Goal: Feedback & Contribution: Submit feedback/report problem

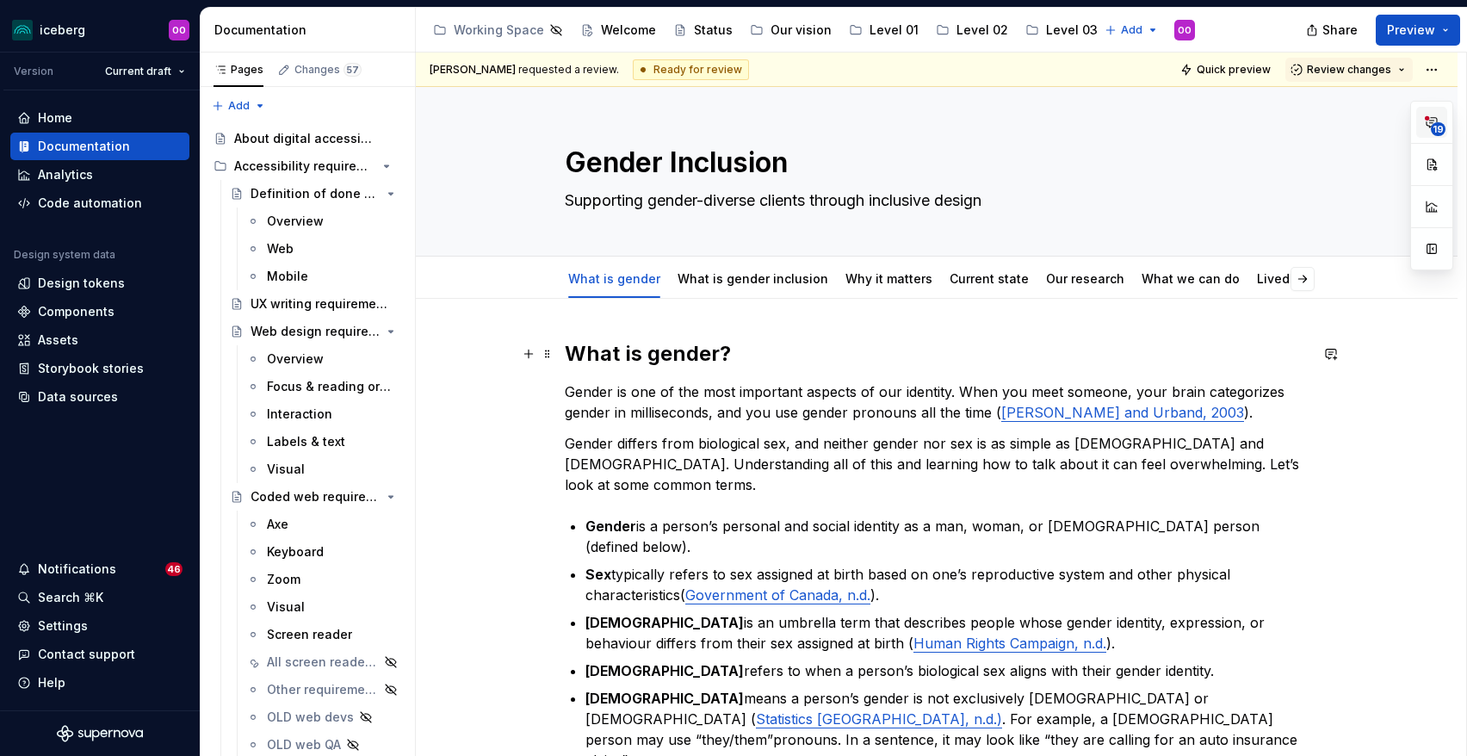
click at [1435, 120] on icon "button" at bounding box center [1432, 122] width 14 height 14
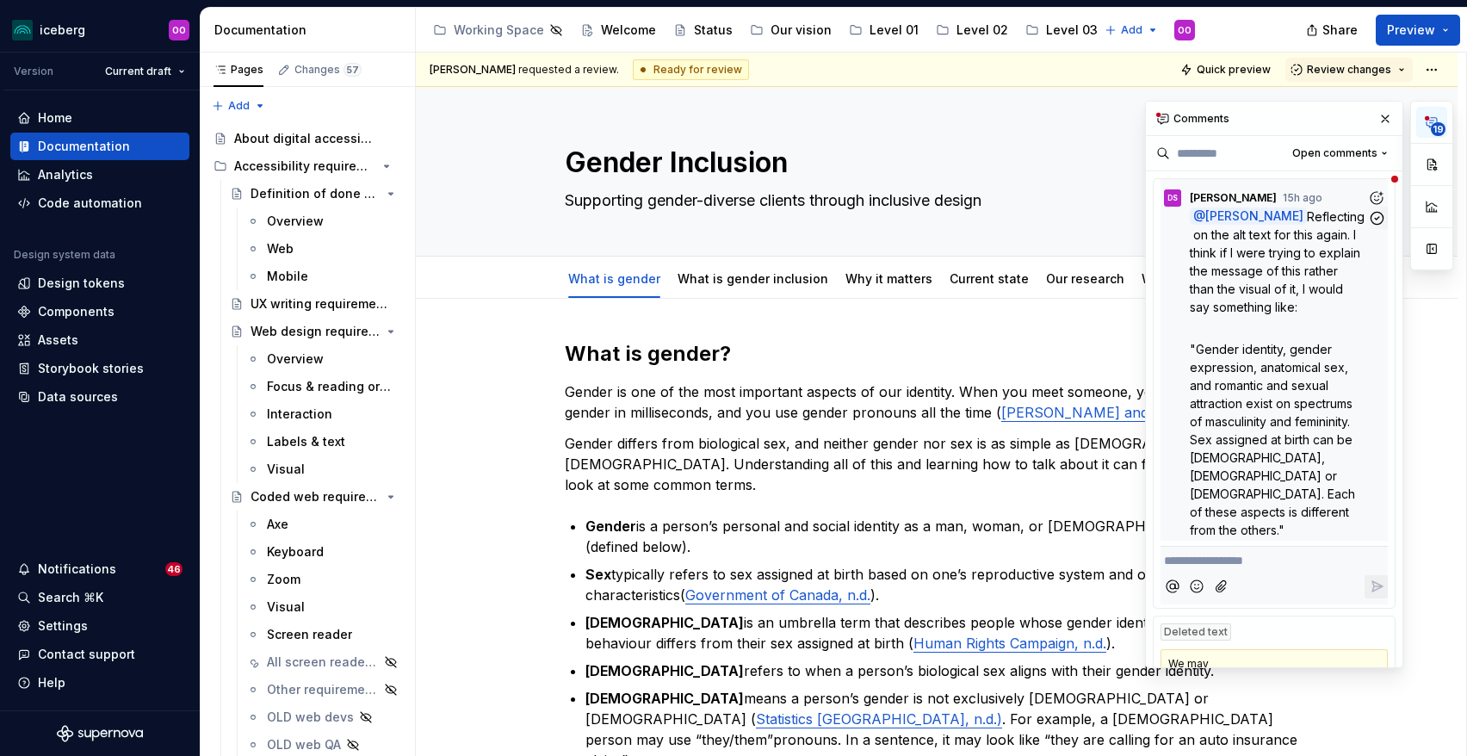
click at [1277, 313] on span "Reflecting on the alt text for this again. I think if I were trying to explain …" at bounding box center [1277, 261] width 175 height 105
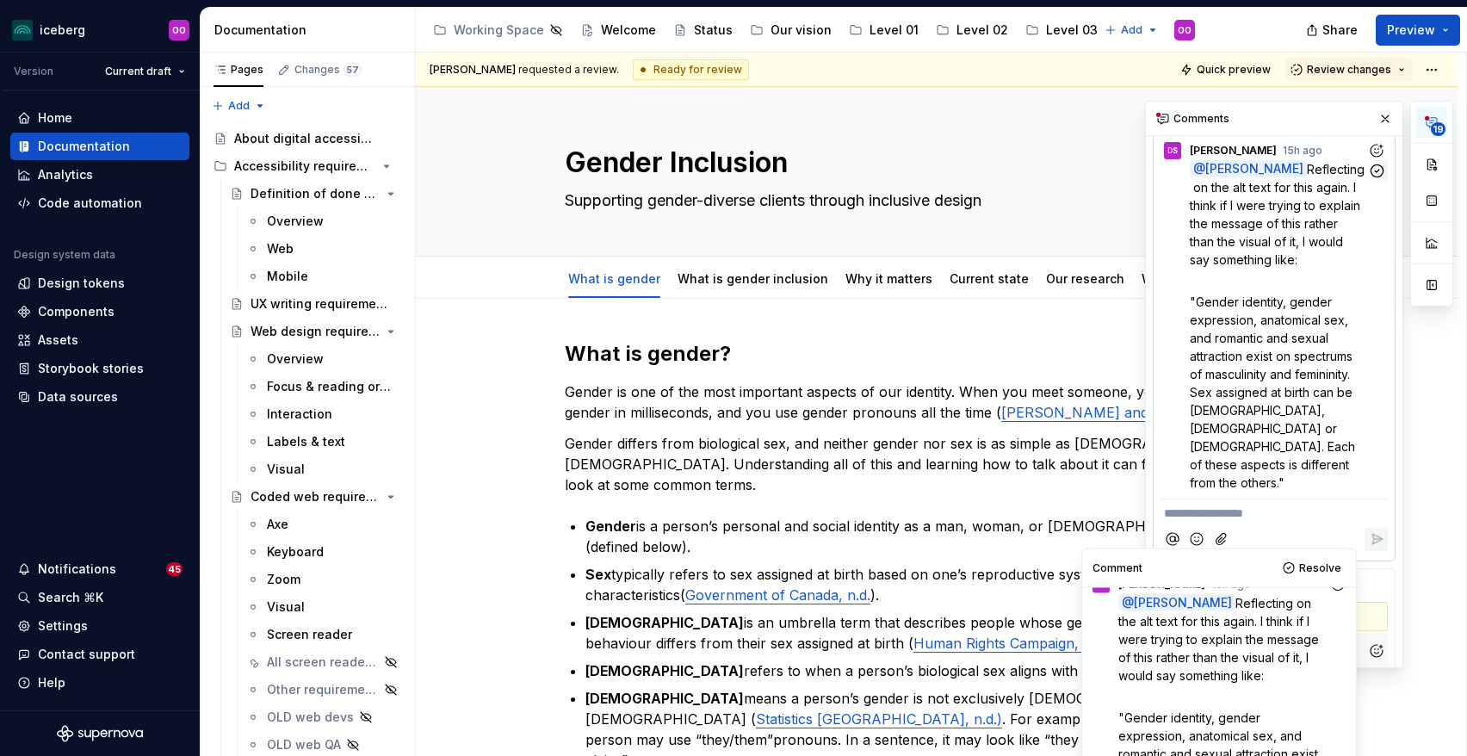
scroll to position [50, 0]
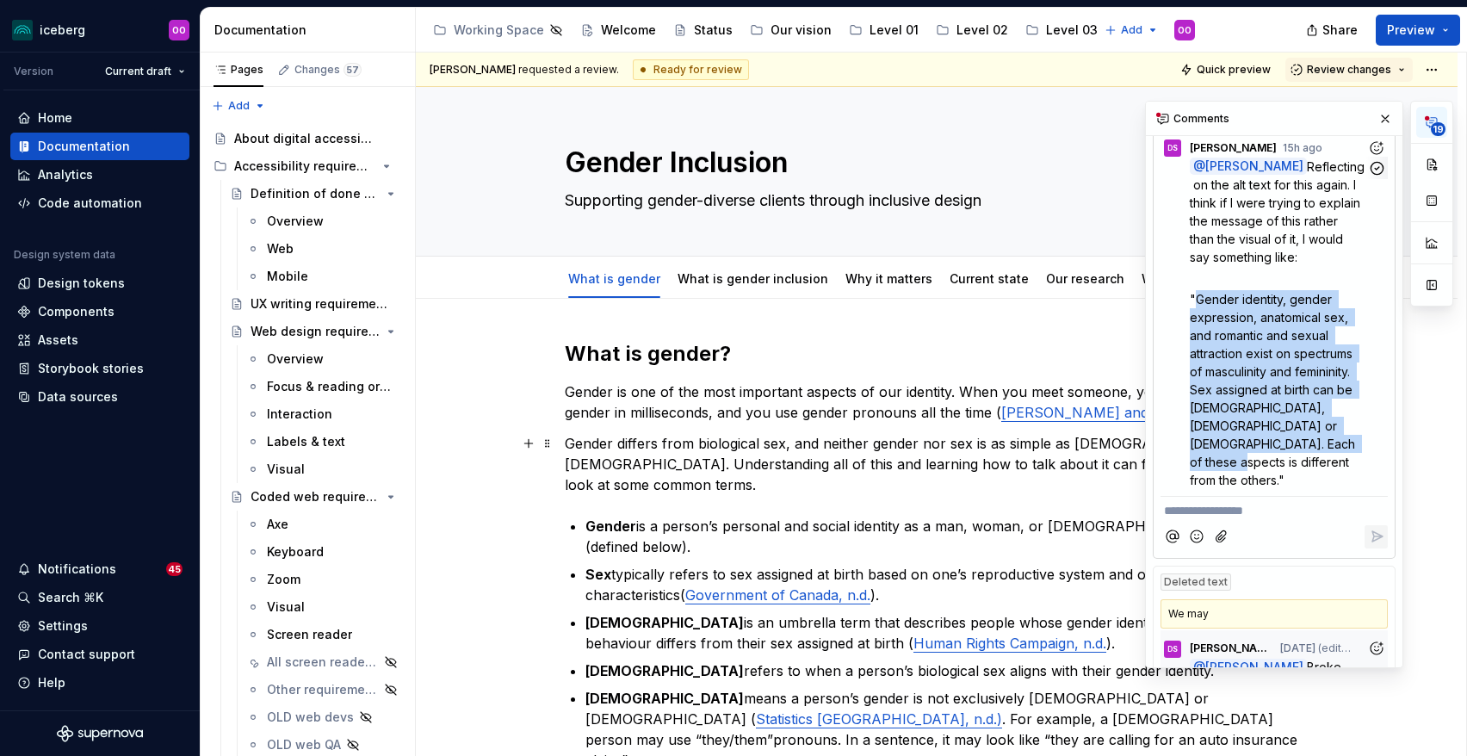
drag, startPoint x: 1196, startPoint y: 298, endPoint x: 1281, endPoint y: 443, distance: 167.9
click at [1281, 443] on span ""Gender identity, gender expression, anatomical sex, and romantic and sexual at…" at bounding box center [1274, 389] width 169 height 195
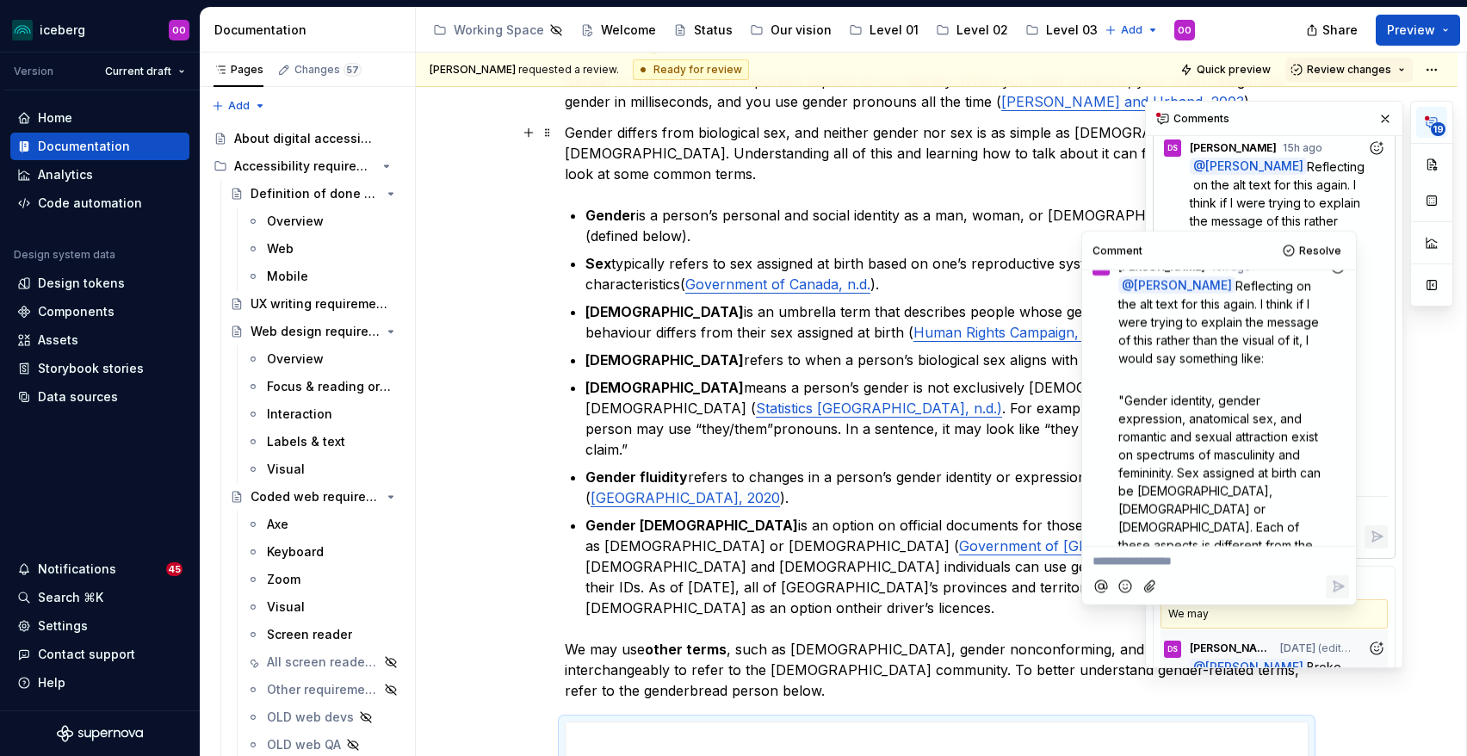
scroll to position [317, 0]
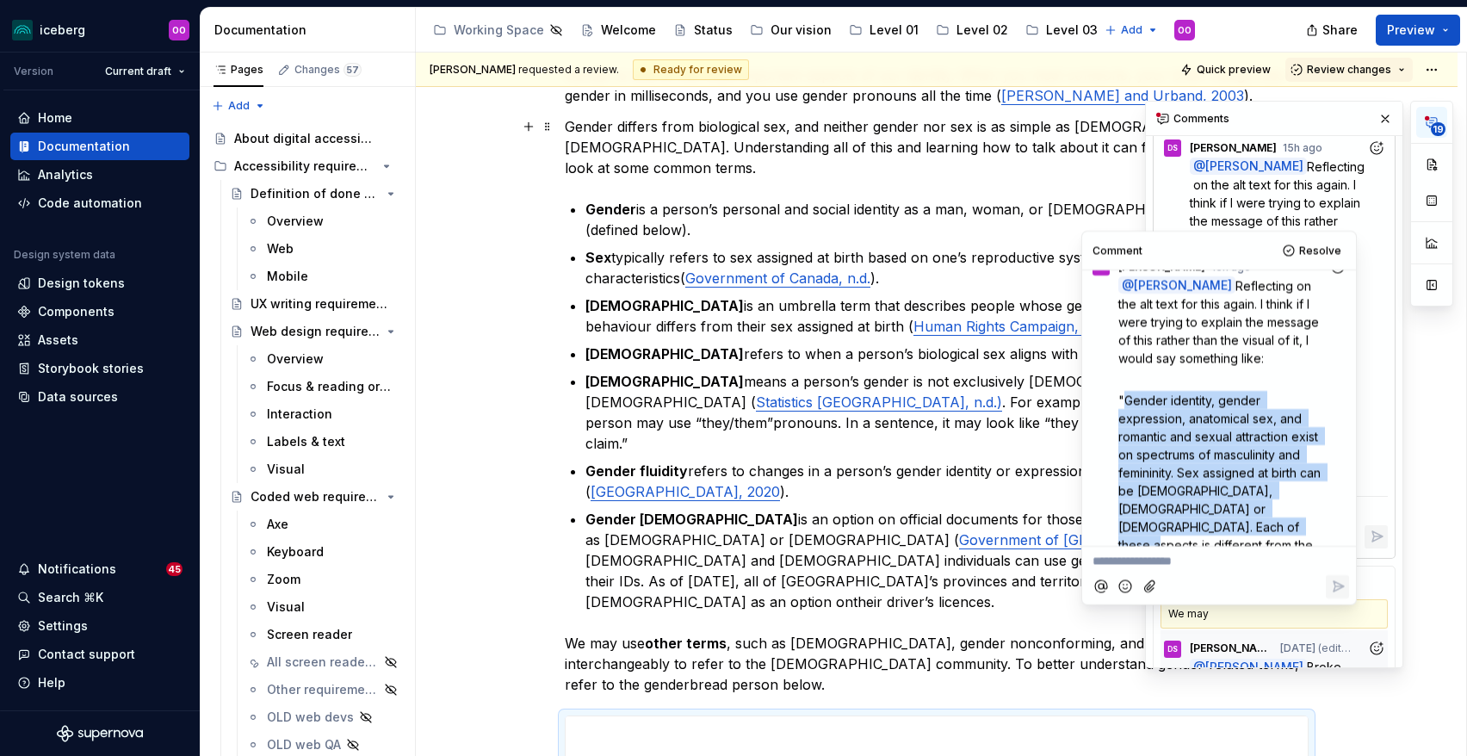
drag, startPoint x: 1125, startPoint y: 400, endPoint x: 1160, endPoint y: 527, distance: 131.4
click at [1160, 527] on span ""Gender identity, gender expression, anatomical sex, and romantic and sexual at…" at bounding box center [1222, 481] width 206 height 177
copy span "Gender identity, gender expression, anatomical sex, and romantic and sexual att…"
click at [891, 633] on p "We may use other terms , such as [DEMOGRAPHIC_DATA], gender nonconforming, and …" at bounding box center [937, 664] width 744 height 62
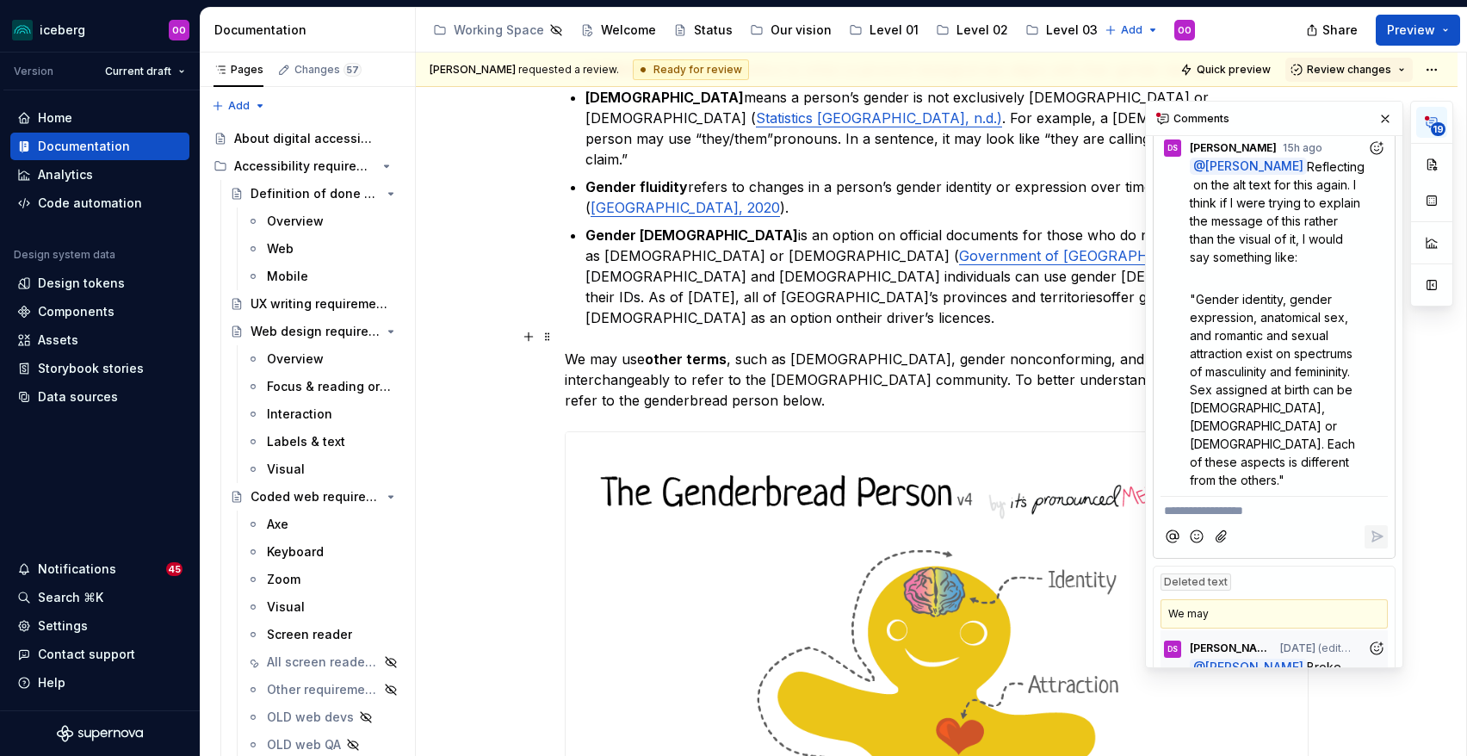
scroll to position [856, 0]
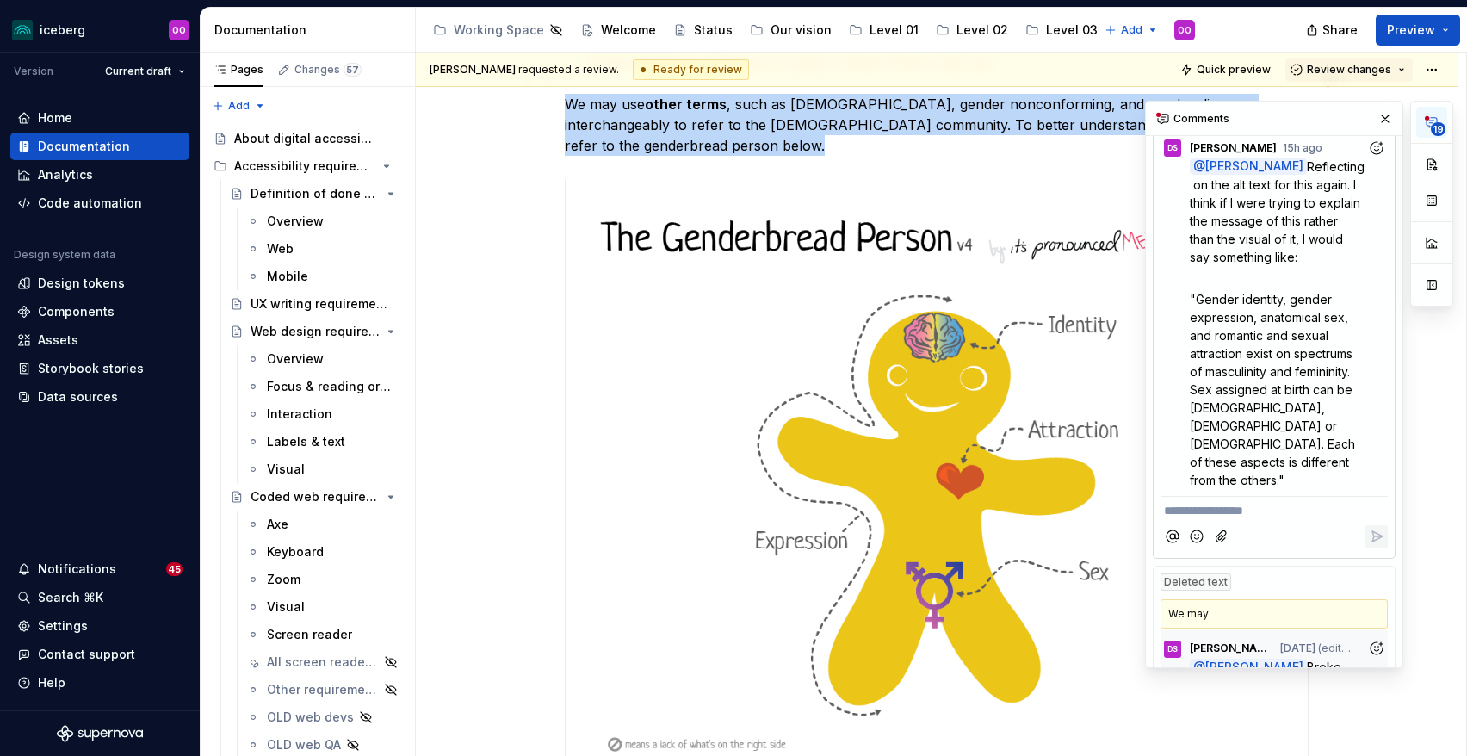
click at [945, 443] on img at bounding box center [937, 653] width 742 height 952
click at [1436, 207] on button "button" at bounding box center [1432, 200] width 31 height 31
type textarea "*"
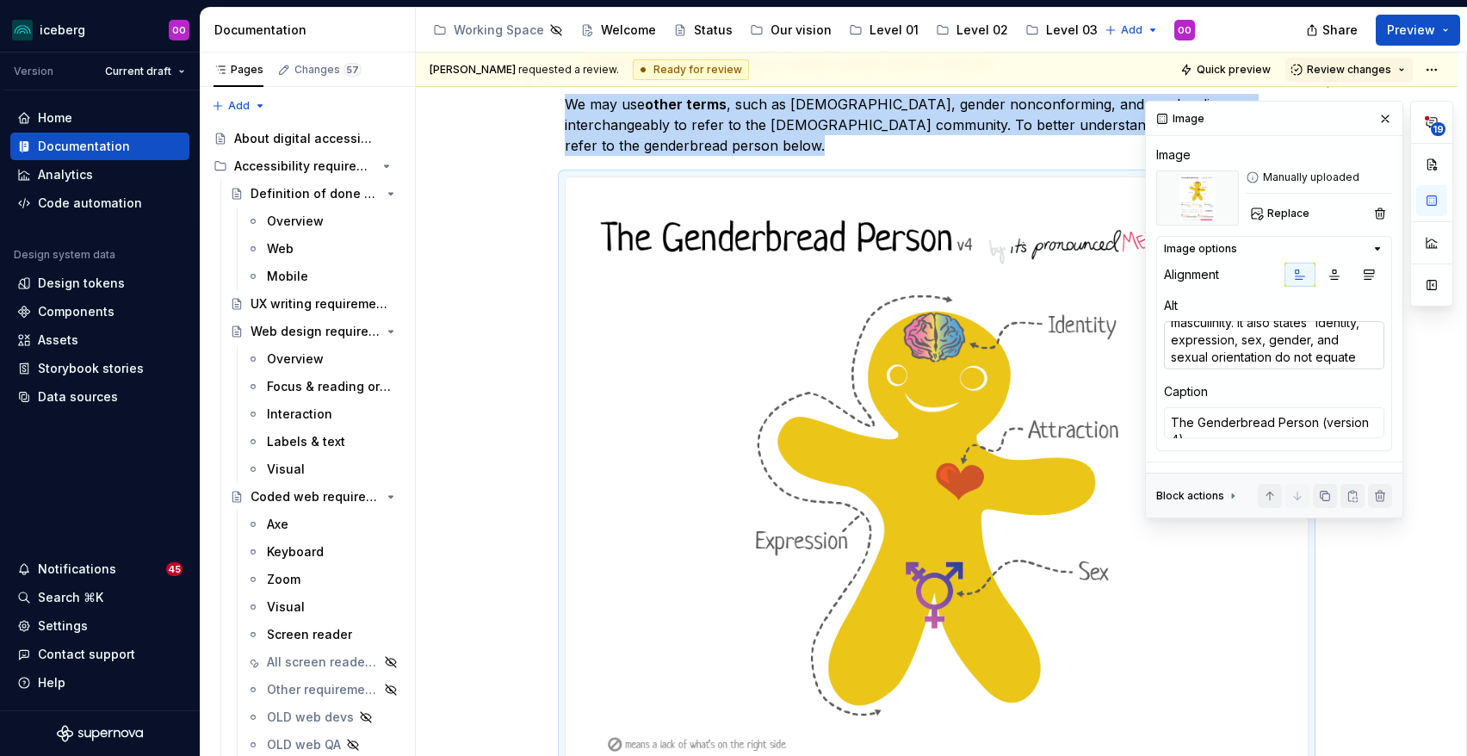
scroll to position [0, 0]
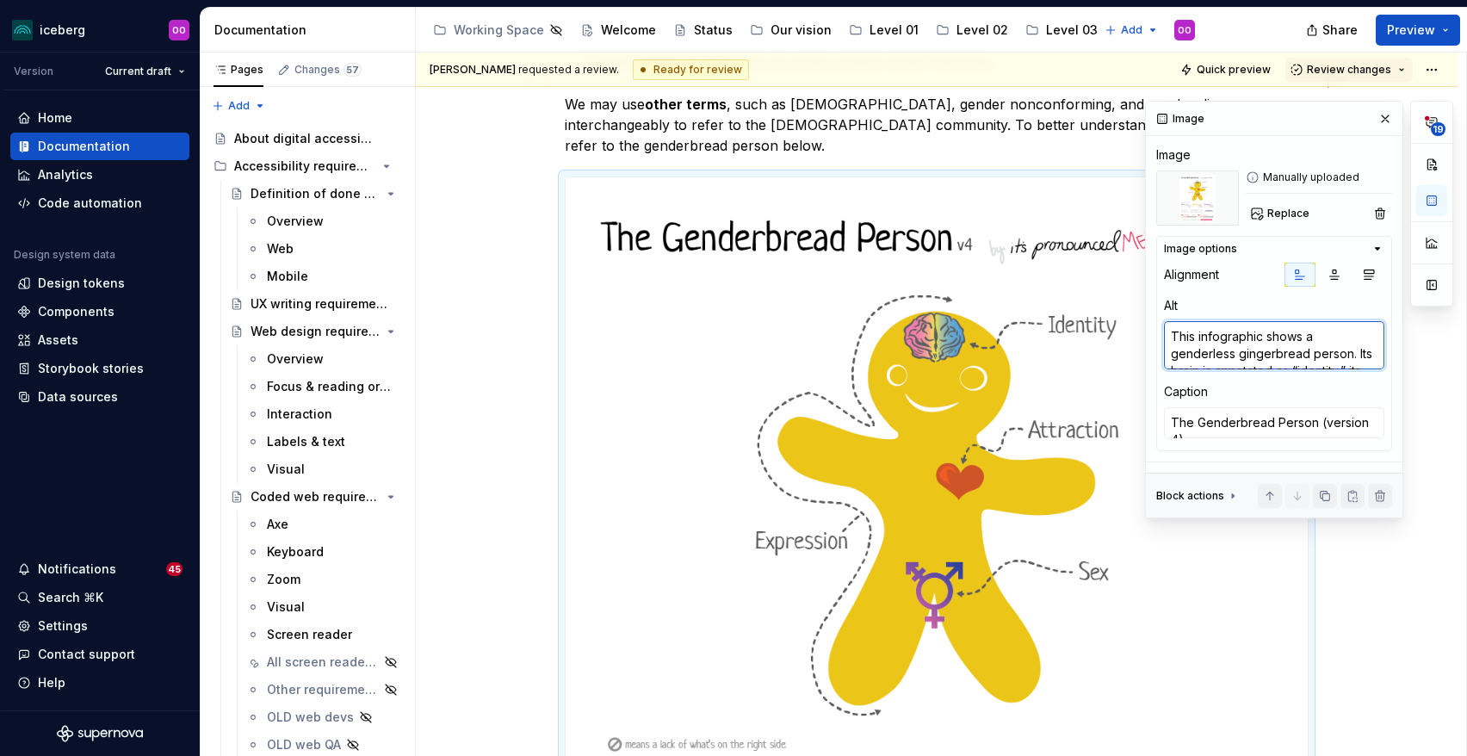
click at [1249, 355] on textarea "This infographic shows a genderless gingerbread person. Its brain is annotated …" at bounding box center [1274, 345] width 220 height 48
paste textarea "Gender identity, gender expression, anatomical sex, and romantic and sexual att…"
type textarea "Gender identity, gender expression, anatomical sex, and romantic and sexual att…"
type textarea "*"
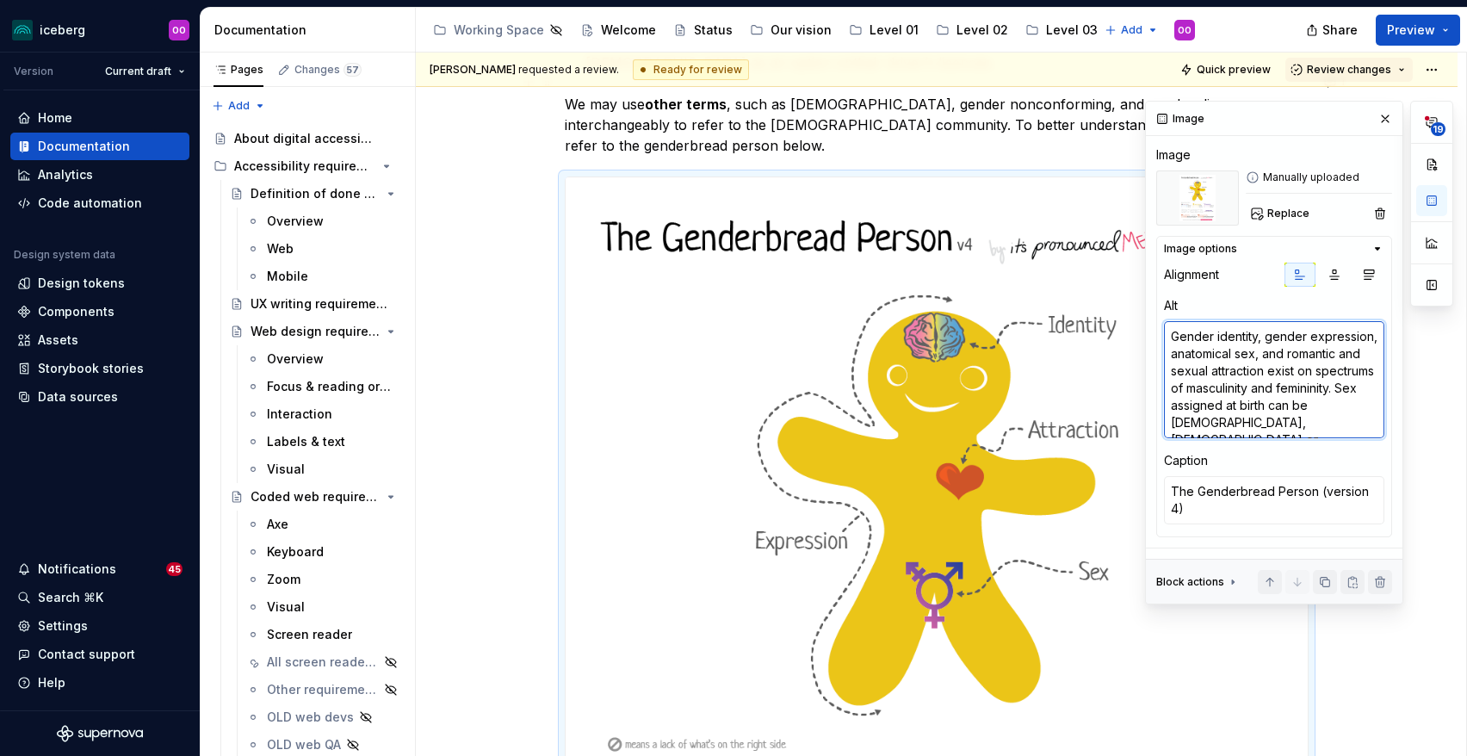
scroll to position [17, 0]
type textarea "Gender identity, gender expression, anatomical sex, and romantic and sexual att…"
click at [1360, 656] on div "What is gender? Gender is one of the most important aspects of our identity. Wh…" at bounding box center [937, 421] width 1042 height 1956
click at [1381, 113] on button "button" at bounding box center [1385, 119] width 24 height 24
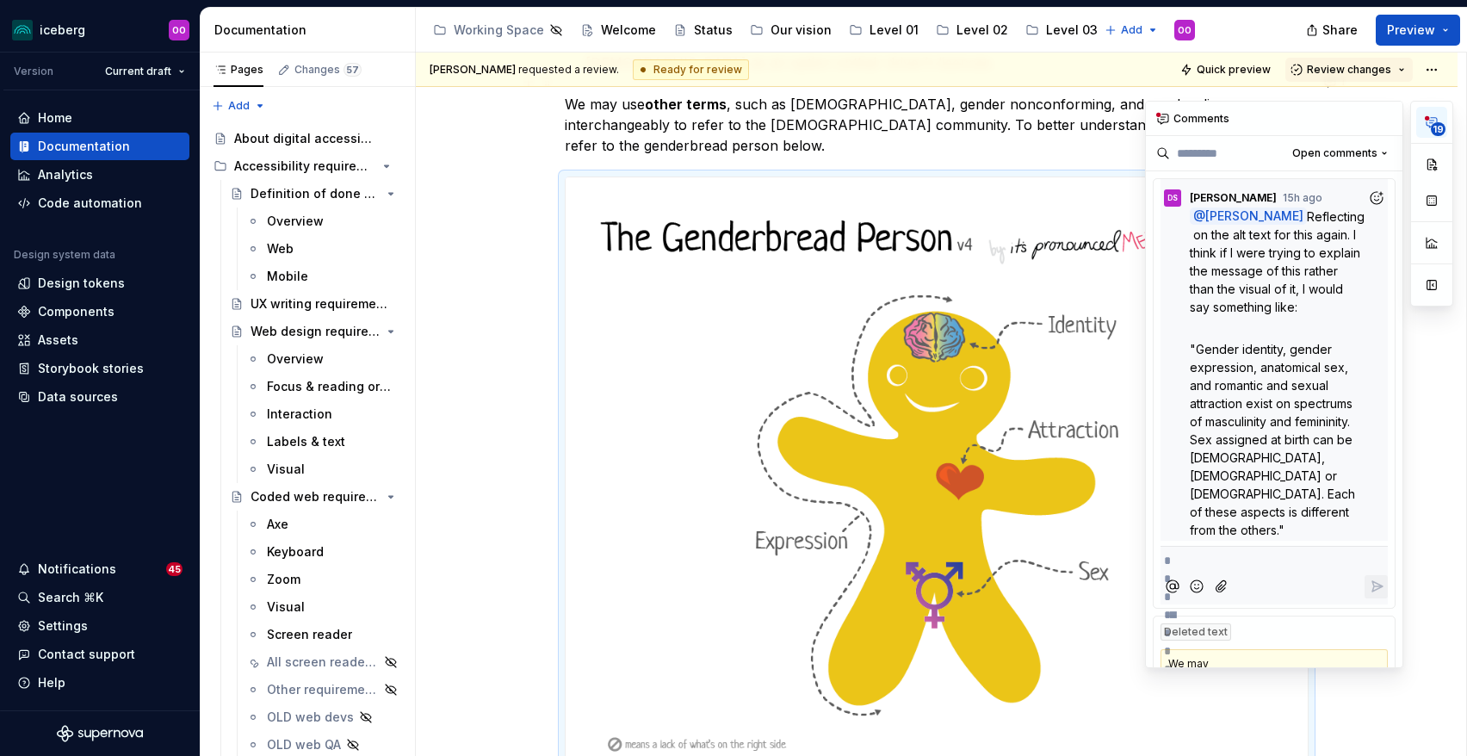
click at [1428, 120] on circle "button" at bounding box center [1427, 118] width 4 height 4
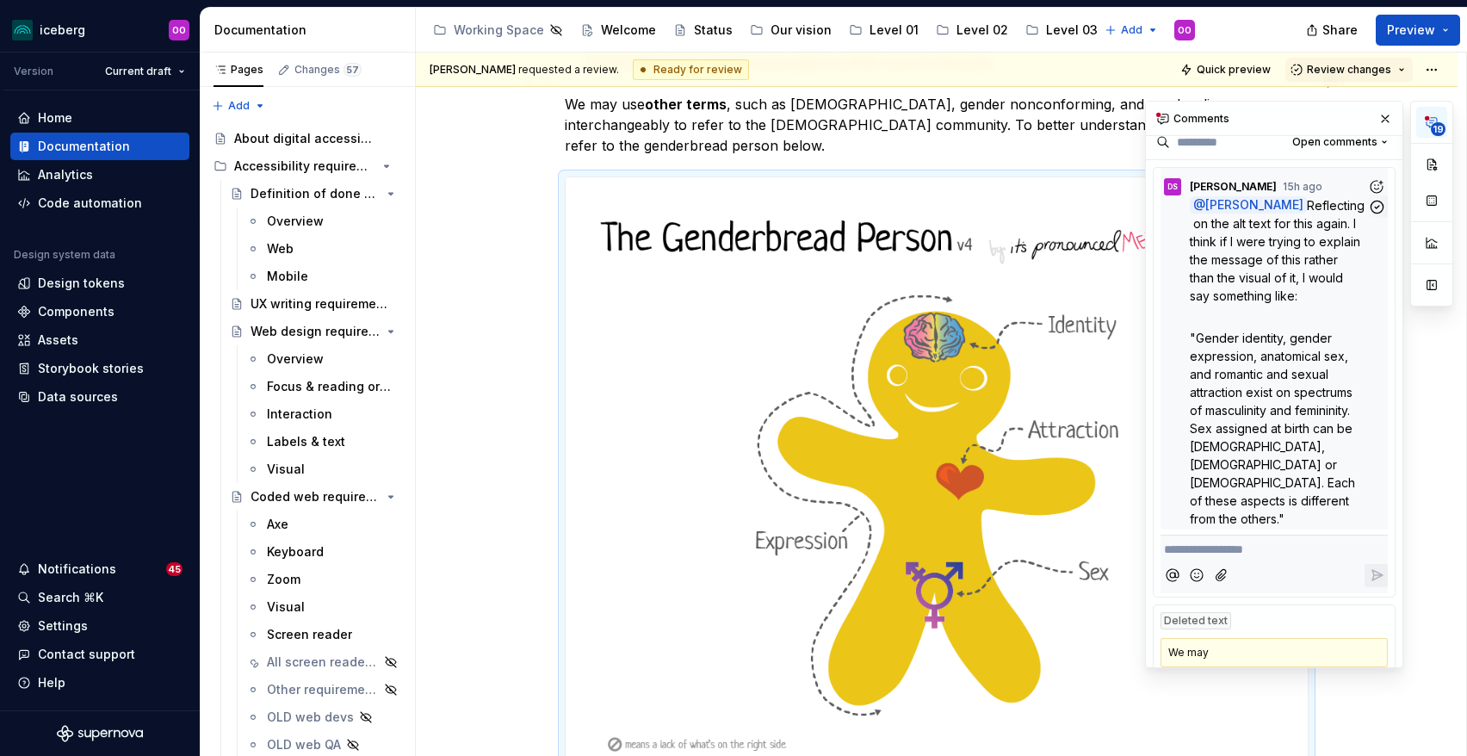
scroll to position [0, 0]
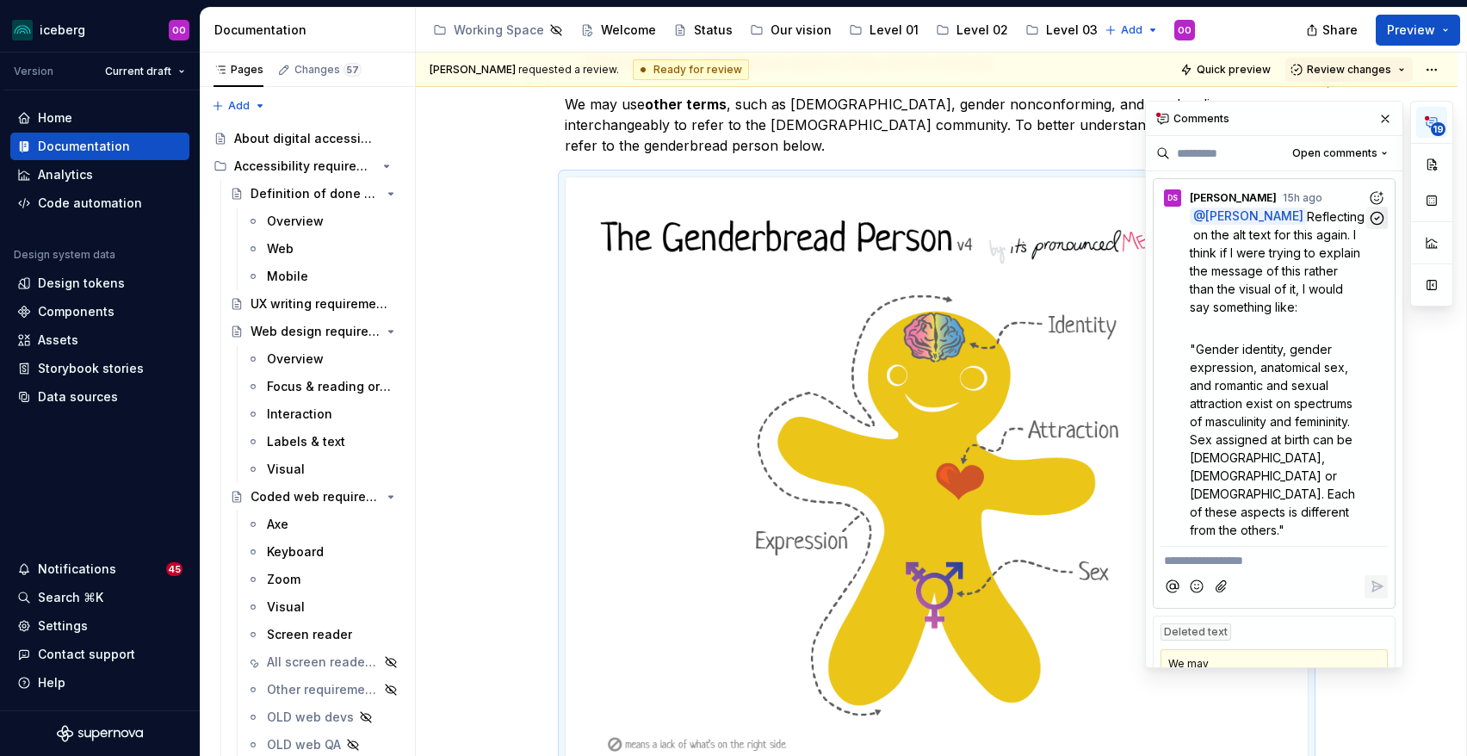
click at [1375, 220] on icon "button" at bounding box center [1377, 218] width 16 height 16
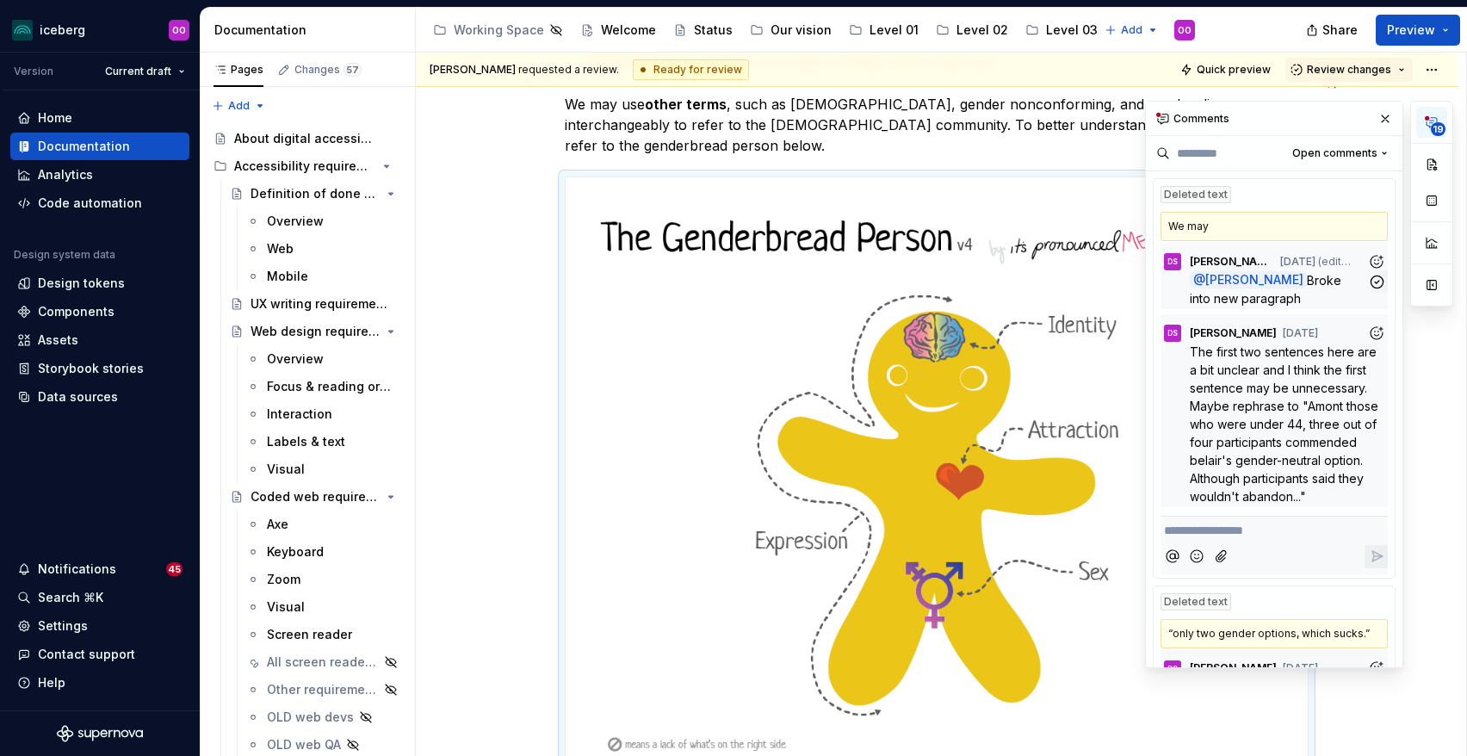
click at [1311, 278] on span "Broke into new paragraph" at bounding box center [1267, 289] width 155 height 33
click at [1315, 287] on span "Broke into new paragraph" at bounding box center [1267, 289] width 155 height 33
click at [1330, 146] on button "Open comments" at bounding box center [1340, 153] width 111 height 24
click at [1324, 150] on div "**********" at bounding box center [1299, 384] width 308 height 567
drag, startPoint x: 1243, startPoint y: 354, endPoint x: 1274, endPoint y: 488, distance: 138.1
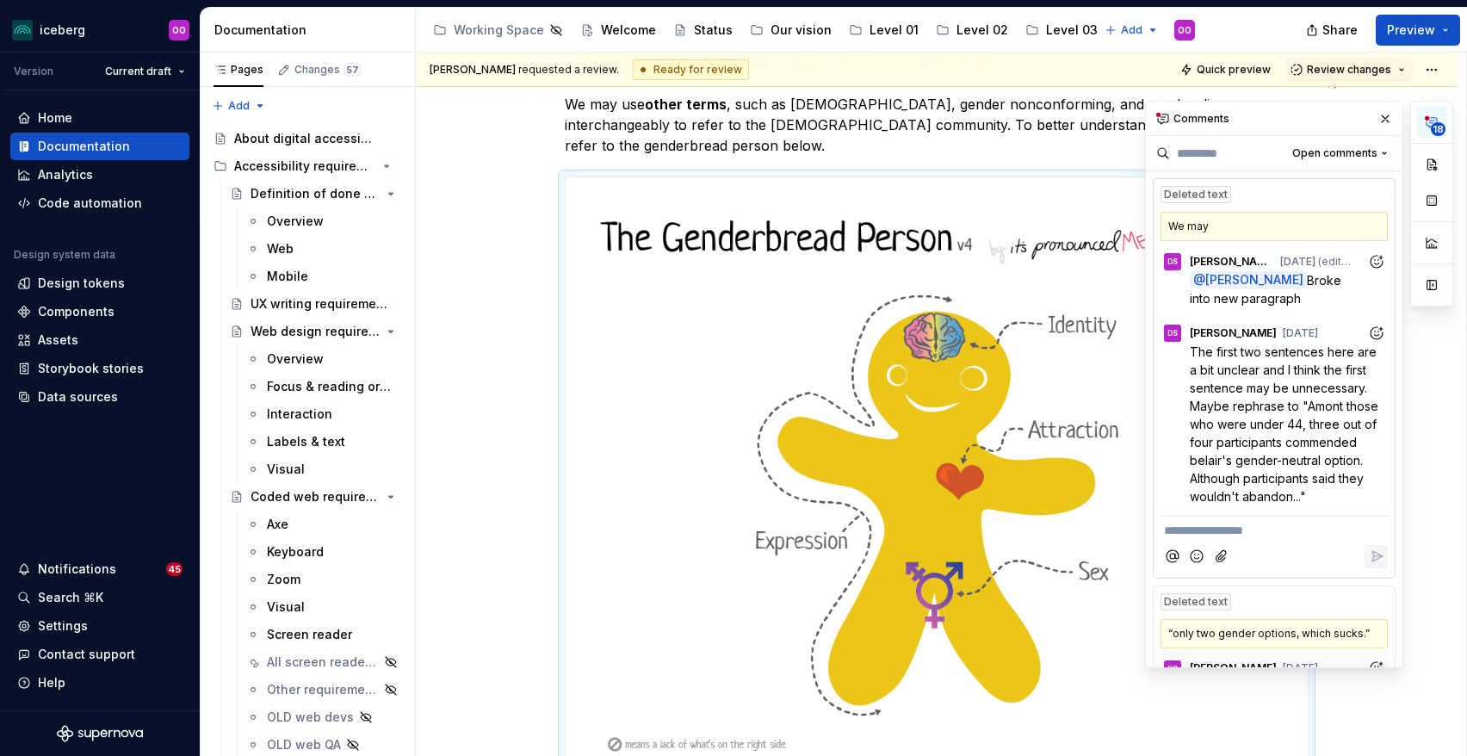
click at [1274, 488] on span "The first two sentences here are a bit unclear and I think the first sentence m…" at bounding box center [1286, 423] width 192 height 159
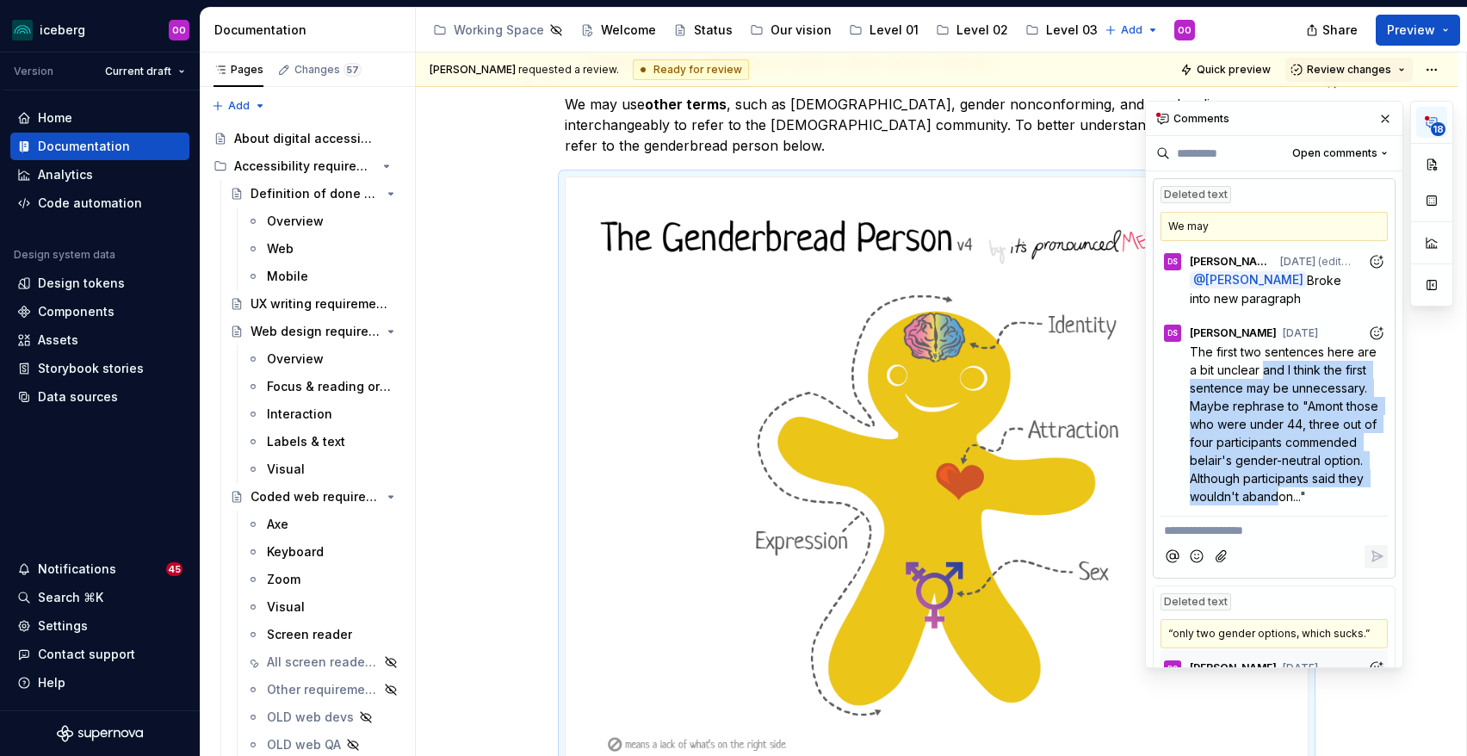
drag, startPoint x: 1274, startPoint y: 488, endPoint x: 1264, endPoint y: 373, distance: 115.9
click at [1264, 373] on span "The first two sentences here are a bit unclear and I think the first sentence m…" at bounding box center [1286, 423] width 192 height 159
click at [1280, 475] on span "The first two sentences here are a bit unclear and I think the first sentence m…" at bounding box center [1286, 423] width 192 height 159
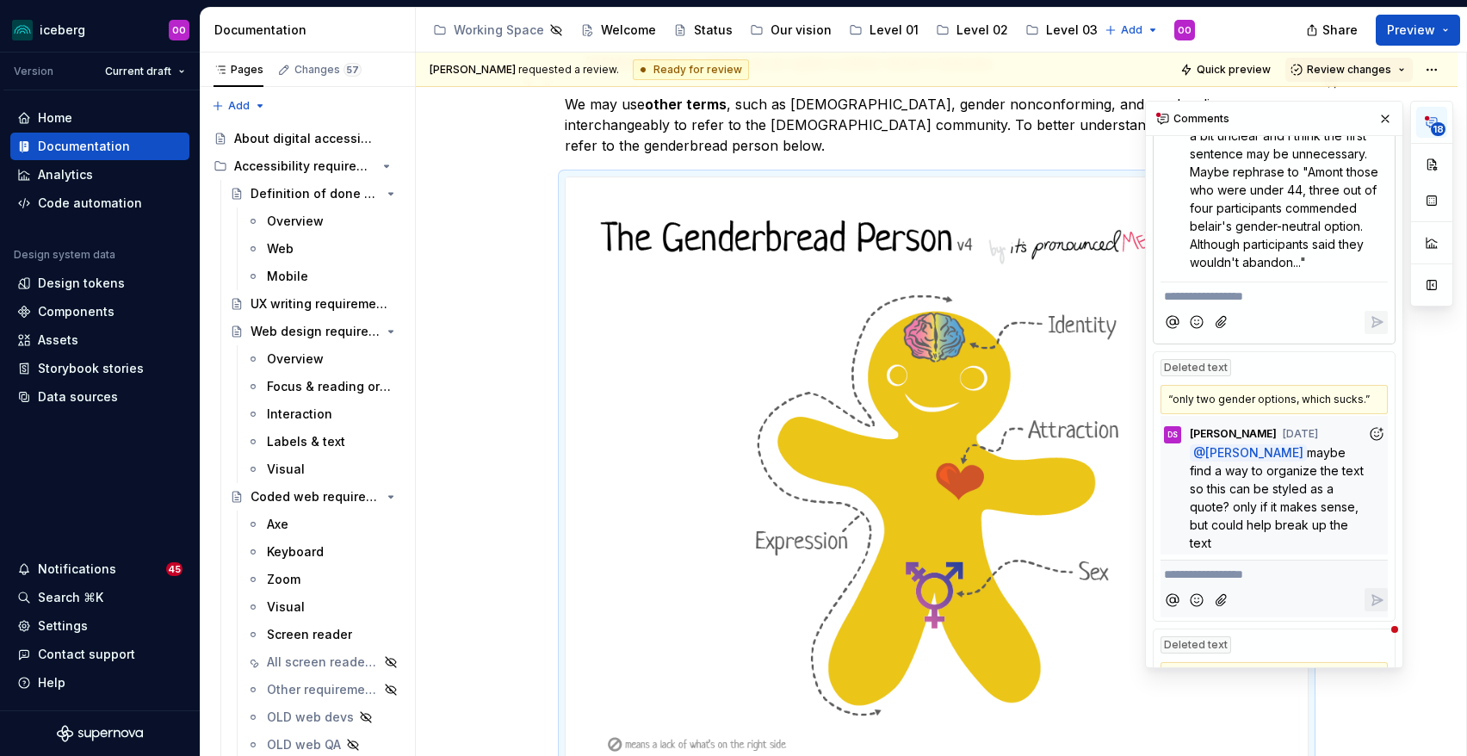
scroll to position [235, 0]
click at [1324, 500] on span "maybe find a way to organize the text so this can be styled as a quote? only if…" at bounding box center [1278, 496] width 177 height 105
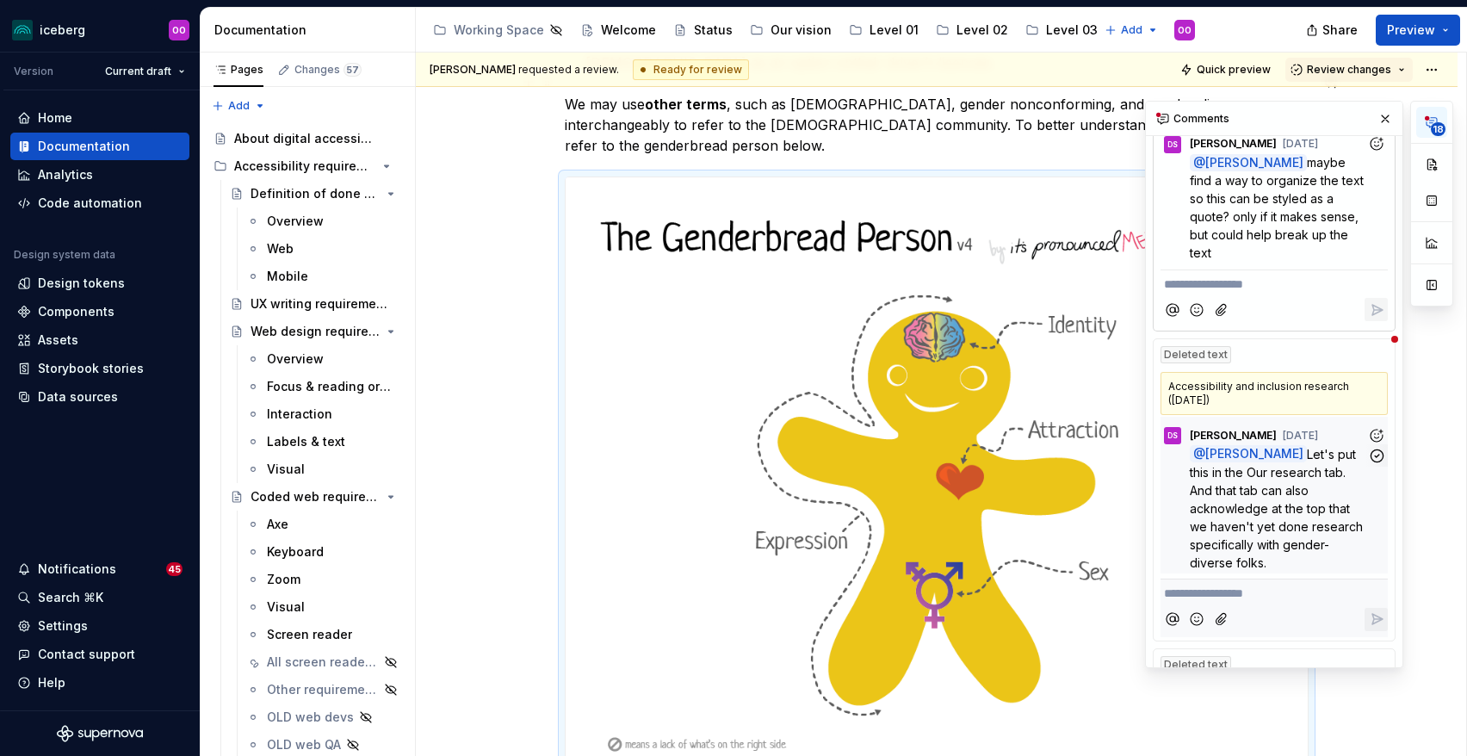
scroll to position [550, 0]
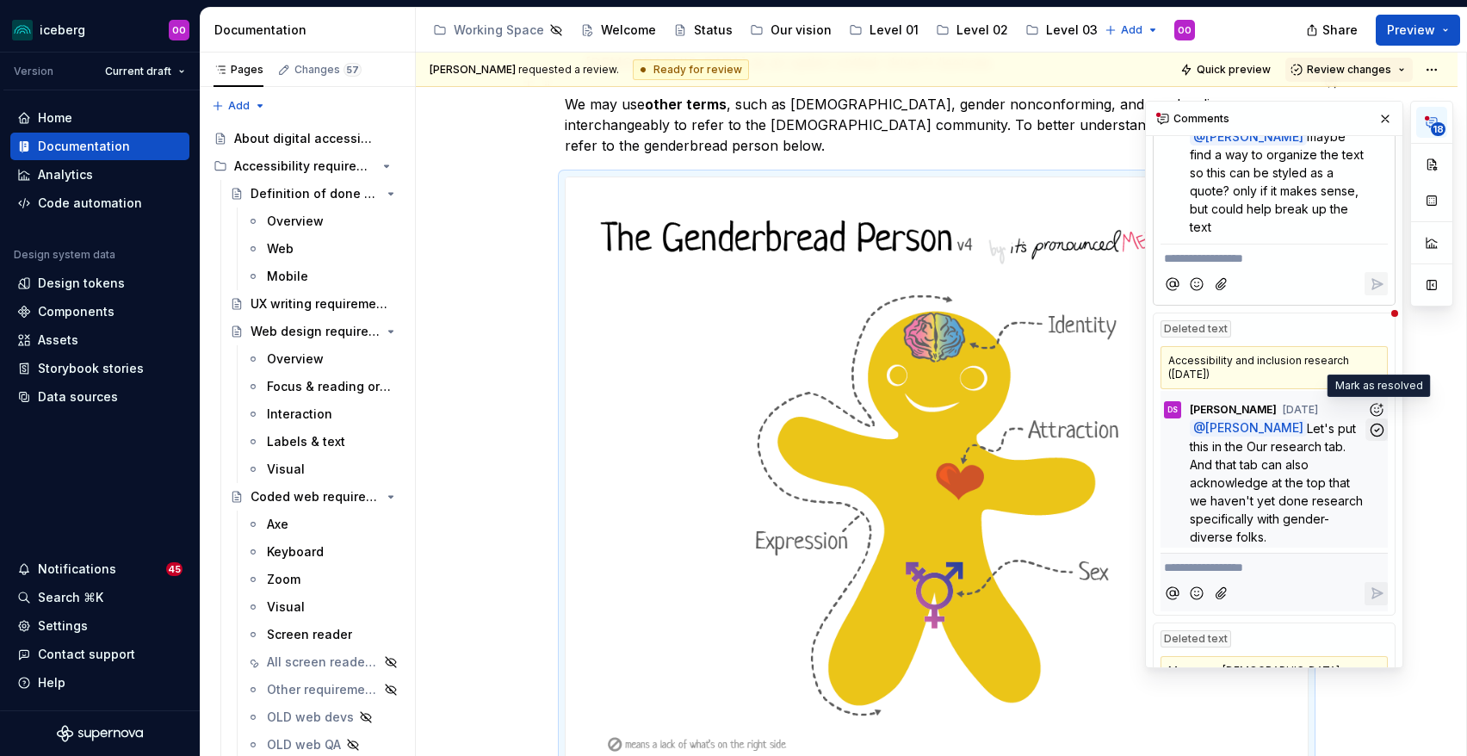
click at [1377, 424] on icon "button" at bounding box center [1377, 430] width 12 height 12
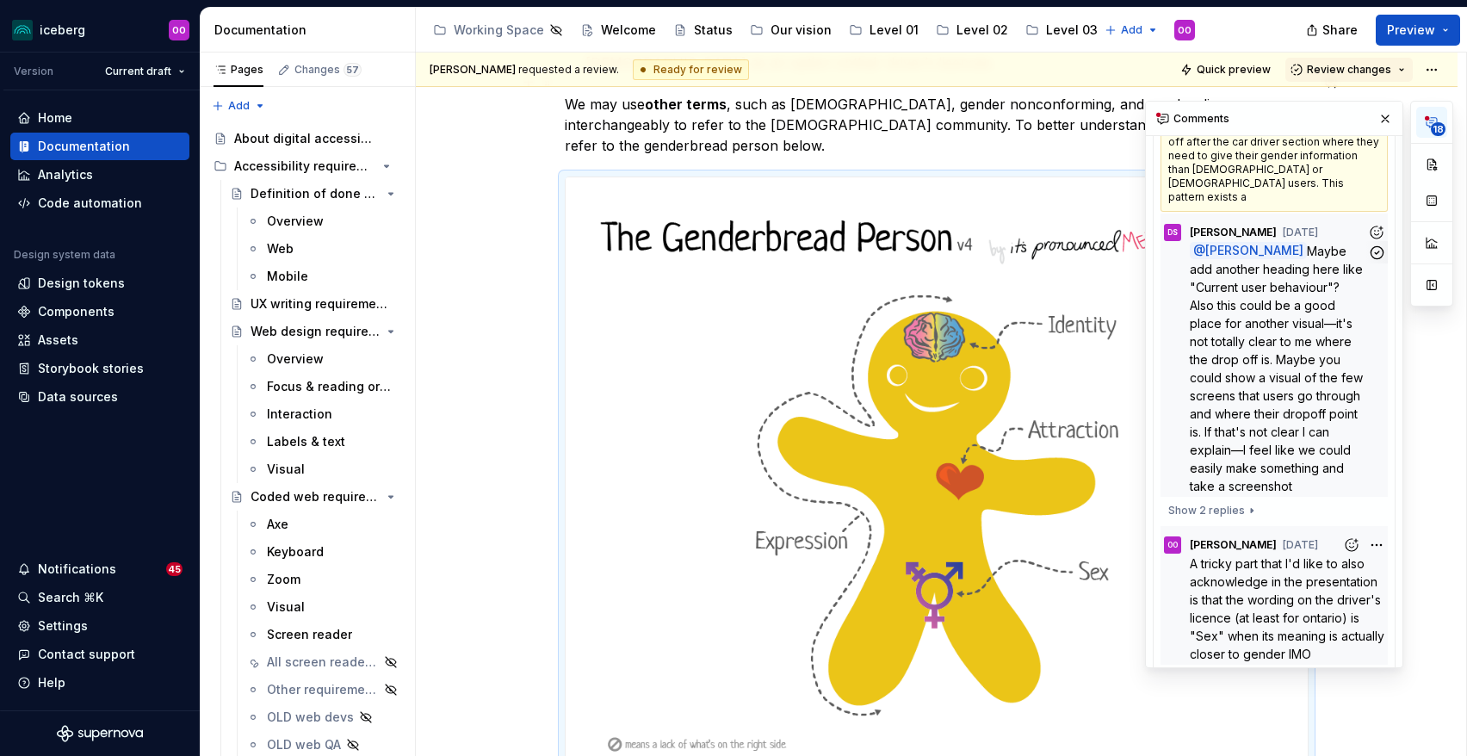
scroll to position [802, 0]
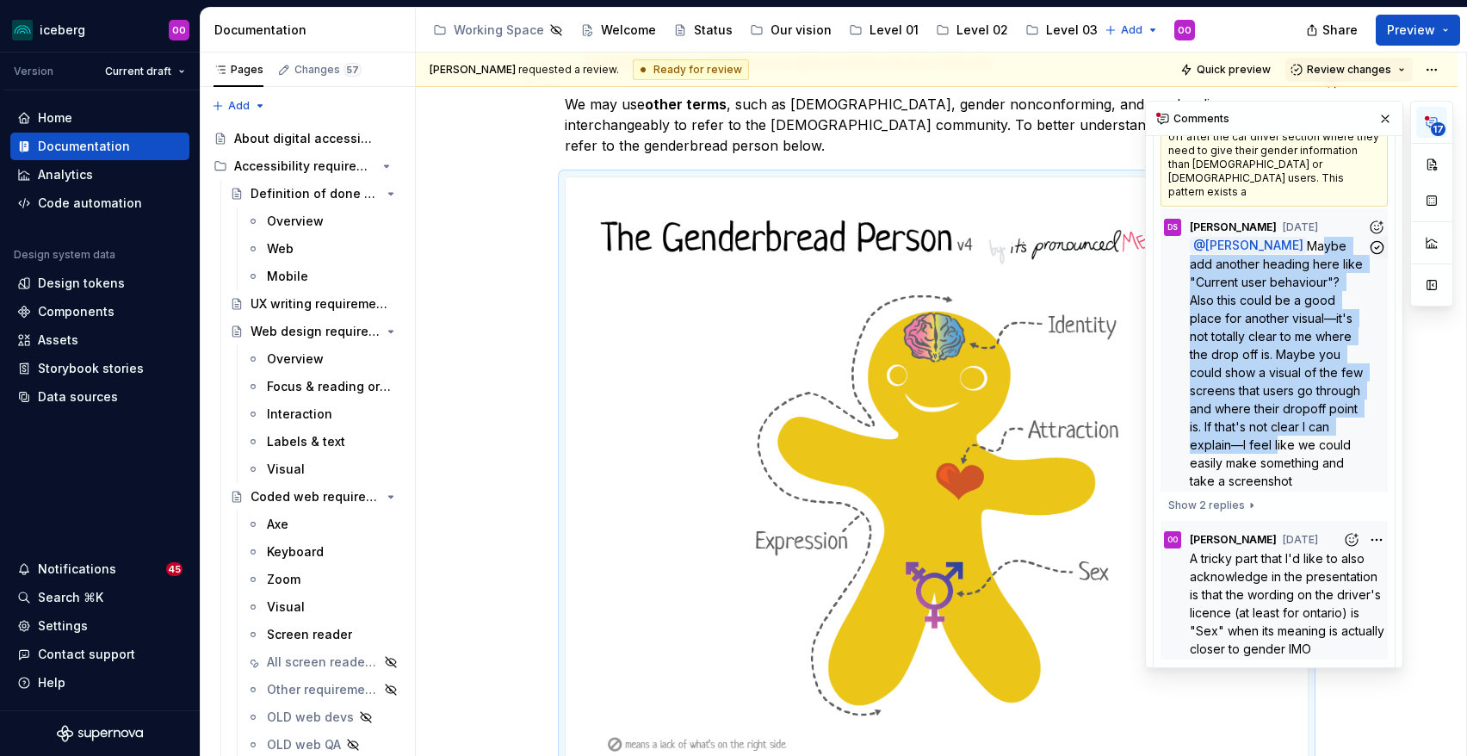
drag, startPoint x: 1276, startPoint y: 201, endPoint x: 1273, endPoint y: 398, distance: 196.4
click at [1273, 398] on span "Maybe add another heading here like "Current user behaviour"? Also this could b…" at bounding box center [1278, 364] width 177 height 250
click at [1240, 338] on span "Maybe add another heading here like "Current user behaviour"? Also this could b…" at bounding box center [1278, 364] width 177 height 250
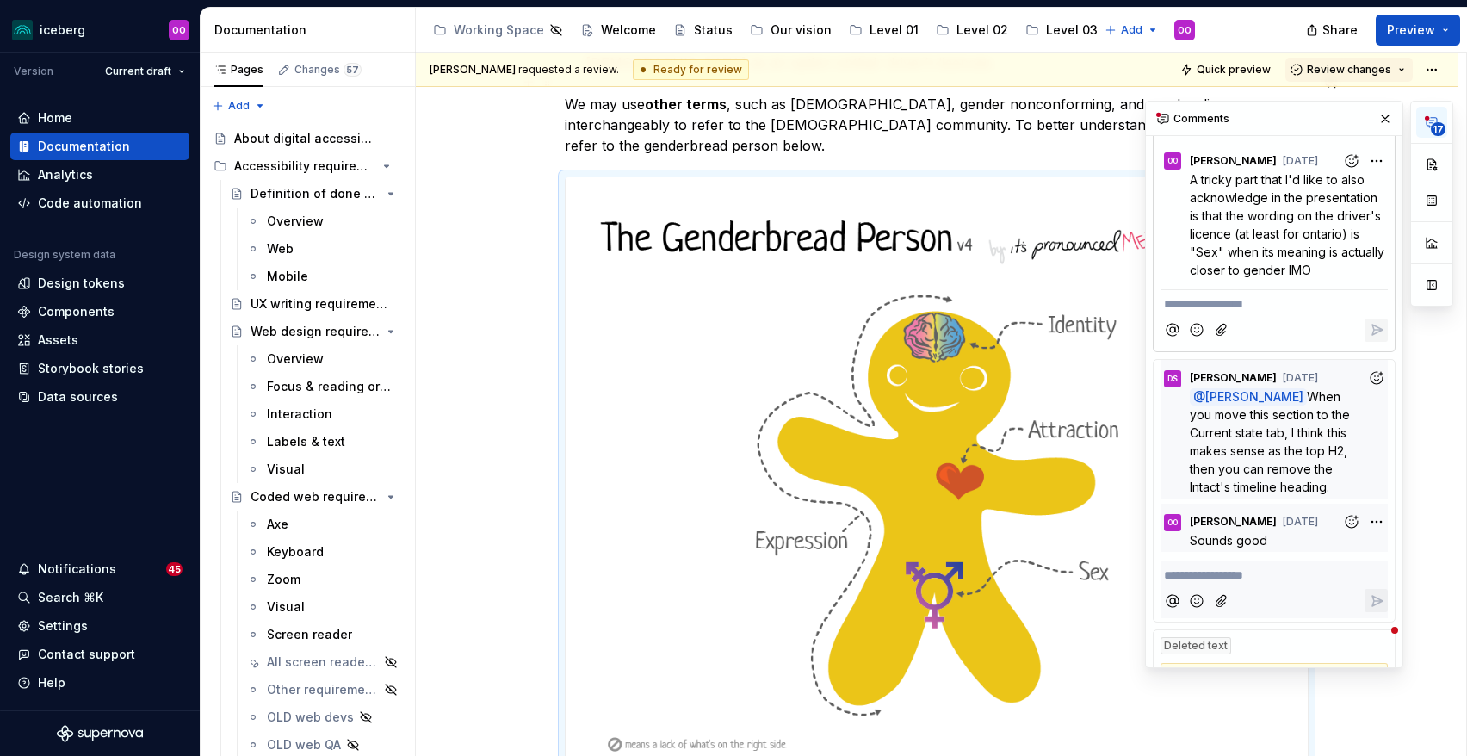
scroll to position [1184, 0]
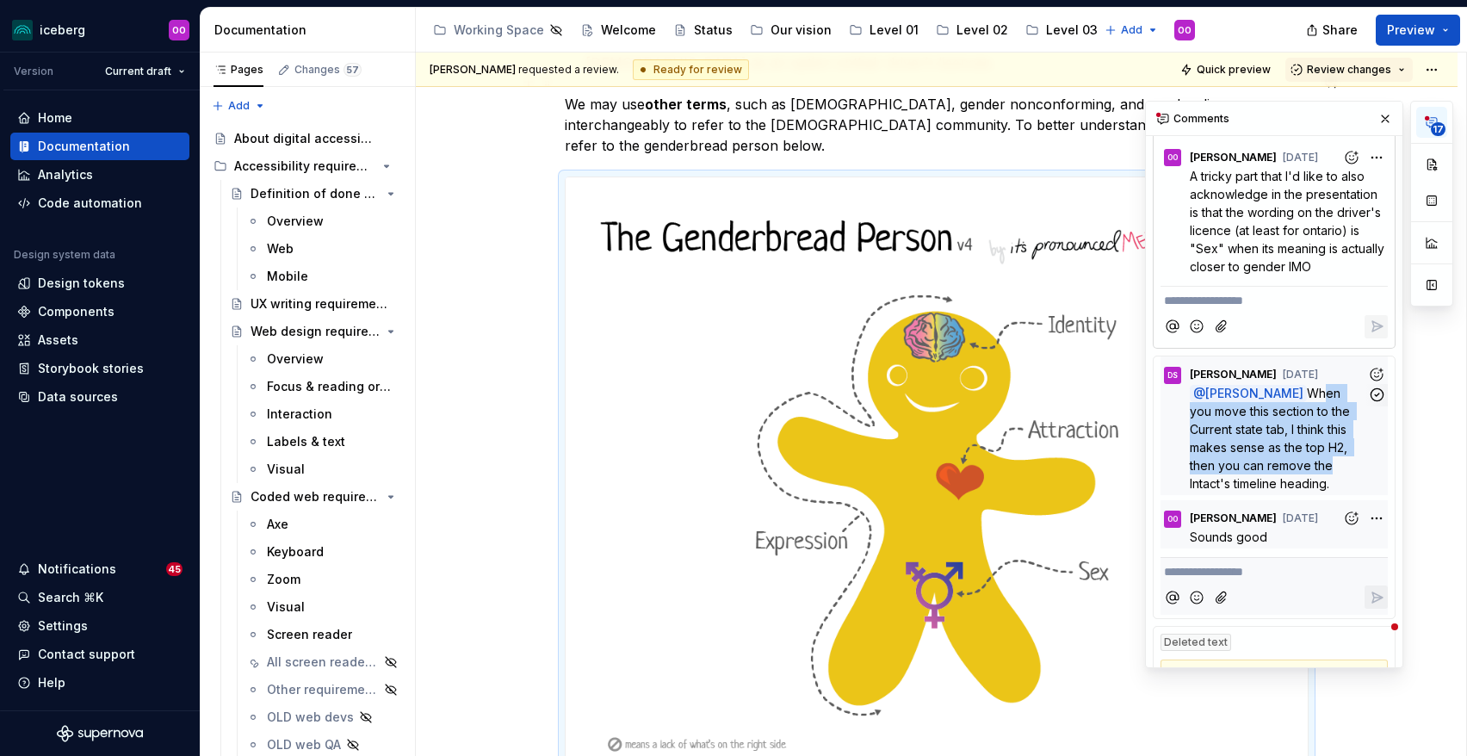
drag, startPoint x: 1280, startPoint y: 354, endPoint x: 1270, endPoint y: 429, distance: 75.6
click at [1270, 429] on p "@ [PERSON_NAME] Ou When you move this section to the Current state tab, I think…" at bounding box center [1278, 438] width 177 height 108
click at [1212, 404] on span "When you move this section to the Current state tab, I think this makes sense a…" at bounding box center [1272, 438] width 164 height 105
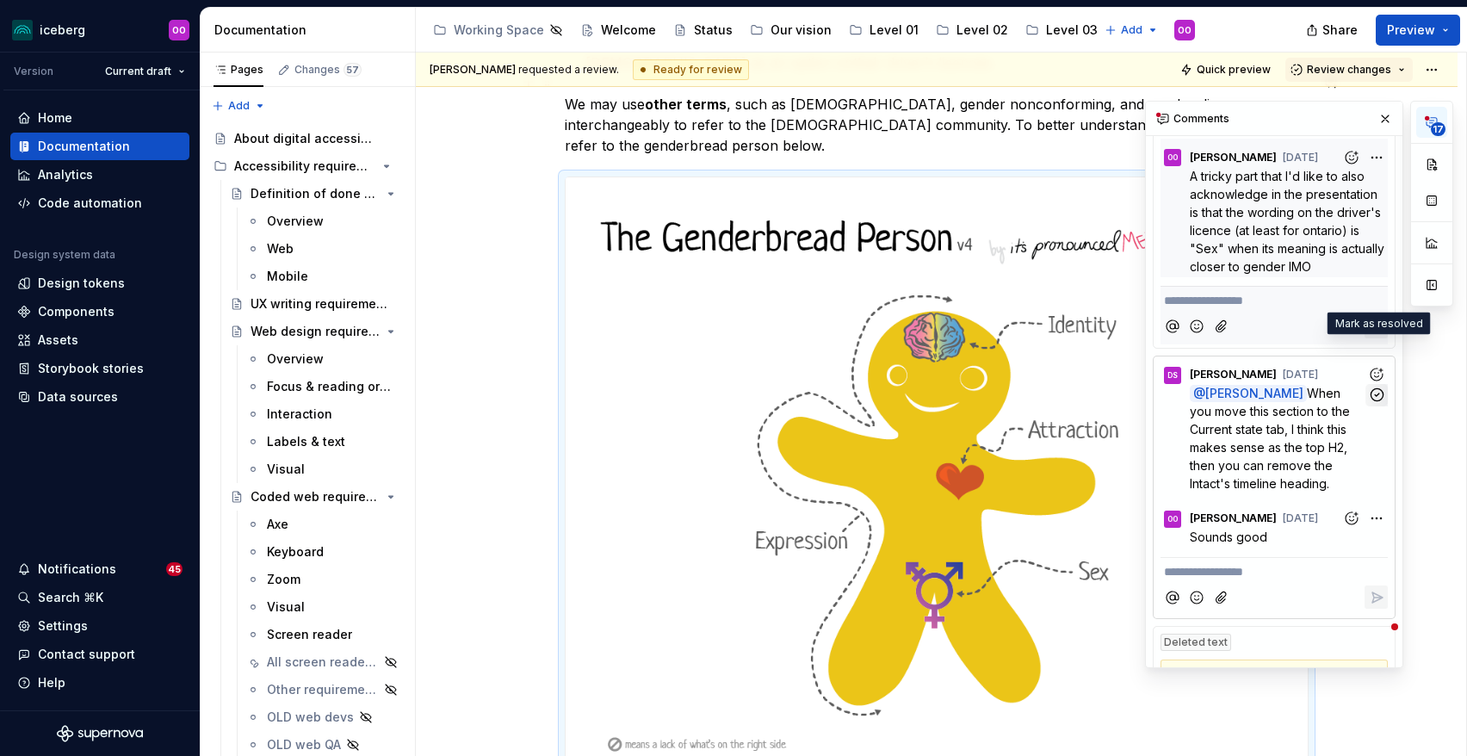
click at [1380, 388] on icon "button" at bounding box center [1377, 394] width 12 height 12
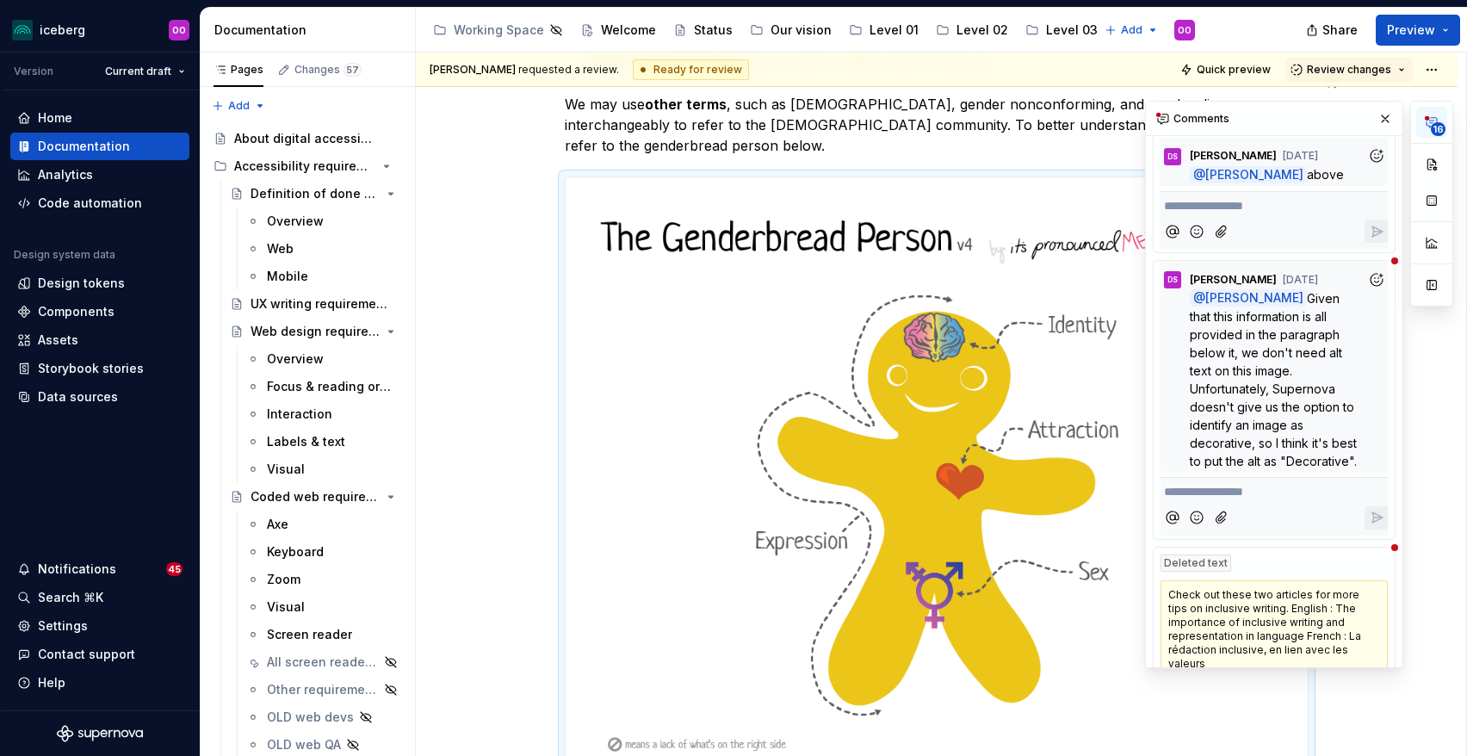
scroll to position [1474, 0]
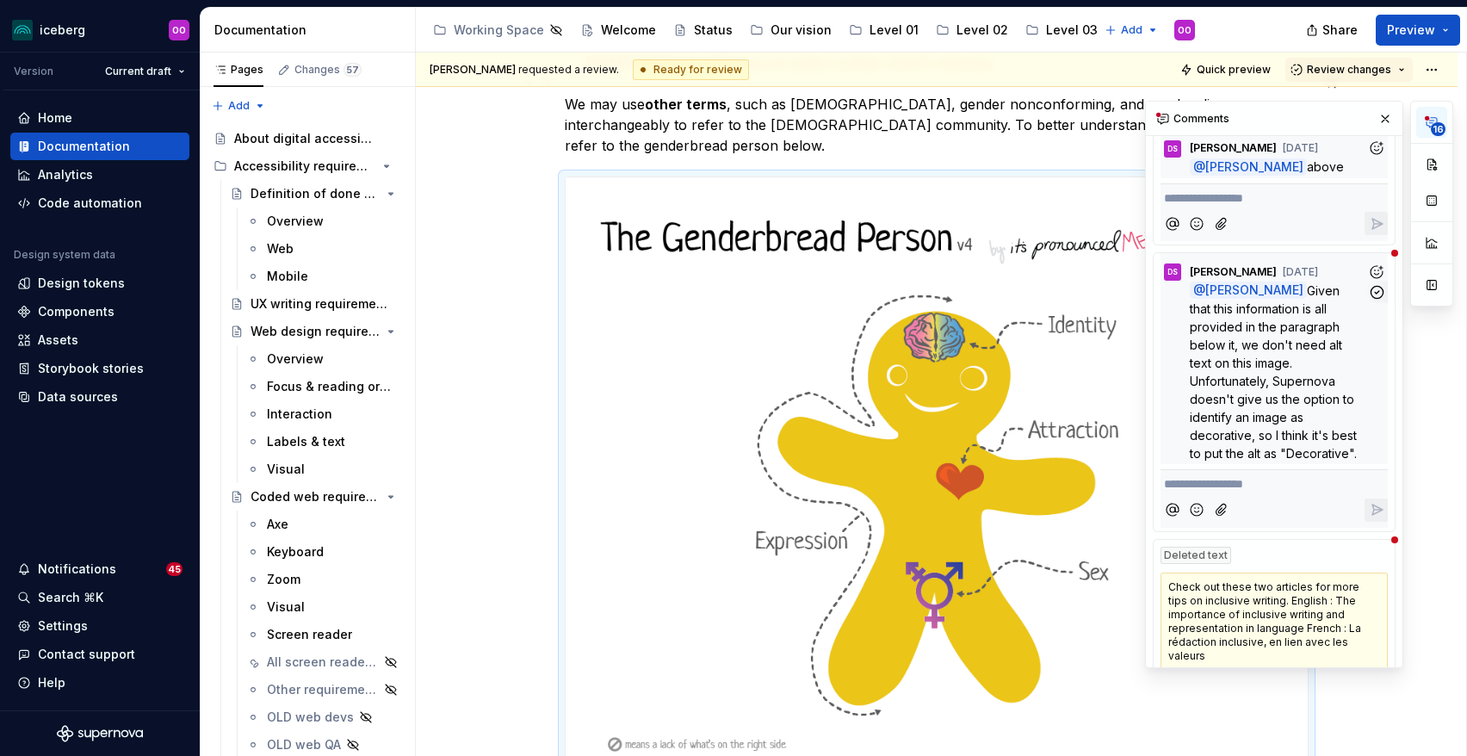
click at [1252, 307] on p "@ [PERSON_NAME] Given that this information is all provided in the paragraph be…" at bounding box center [1278, 372] width 177 height 181
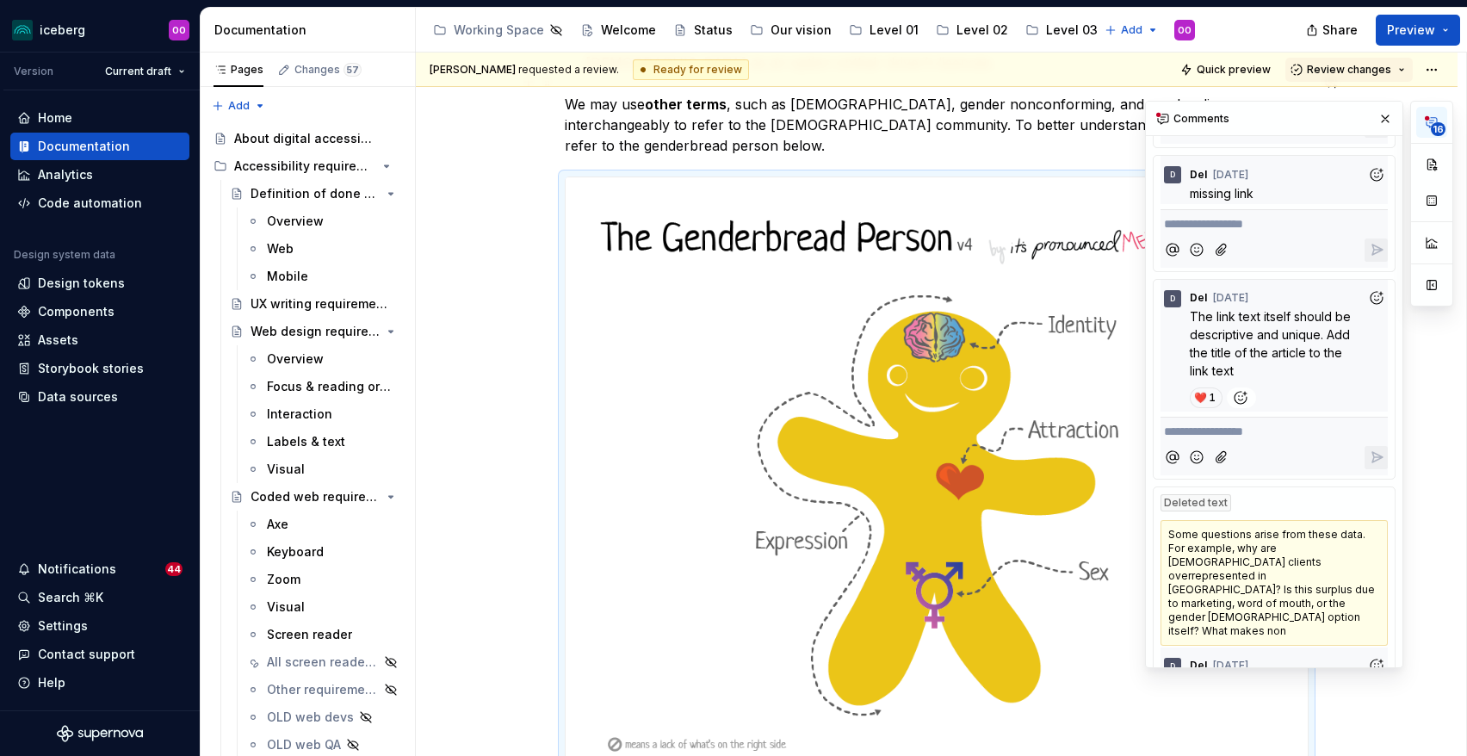
scroll to position [4537, 0]
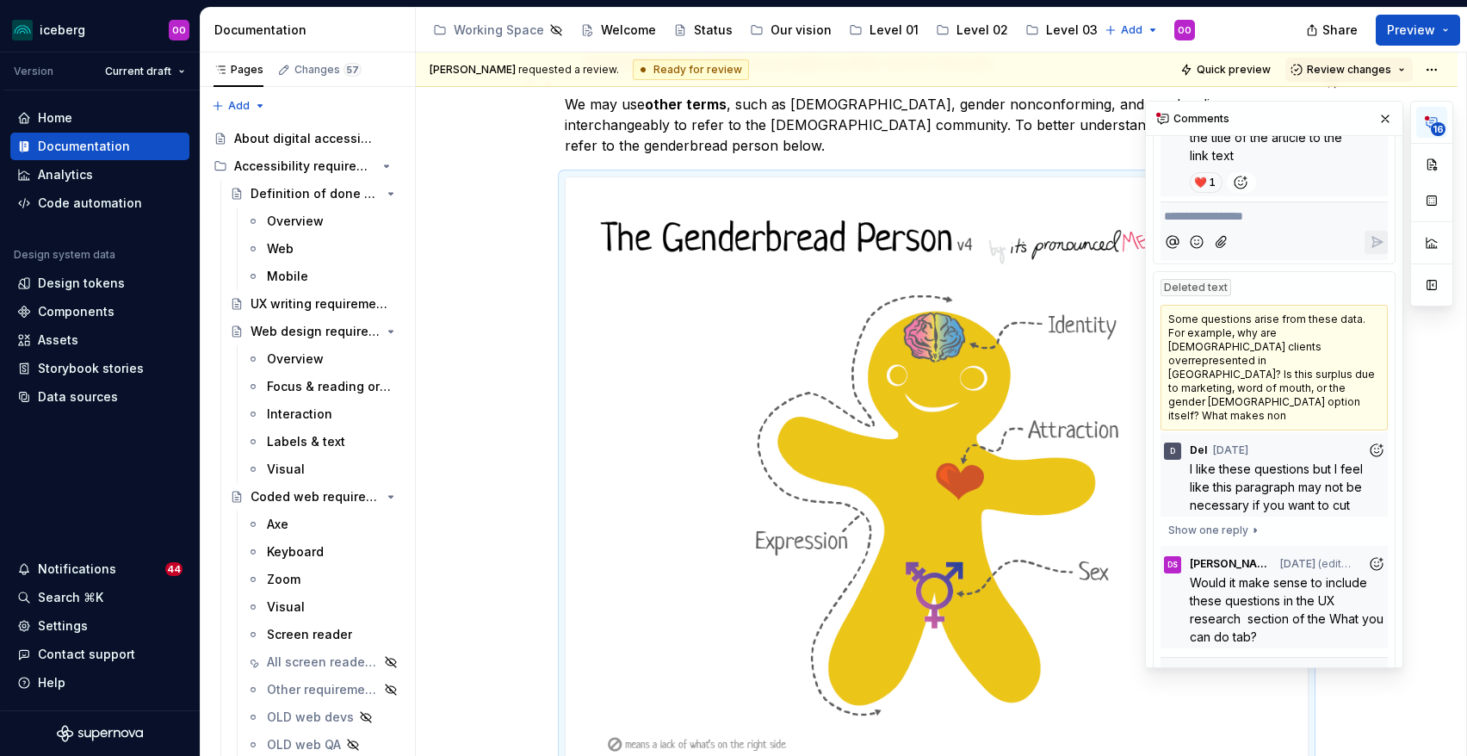
click at [1381, 755] on icon "button" at bounding box center [1377, 765] width 12 height 12
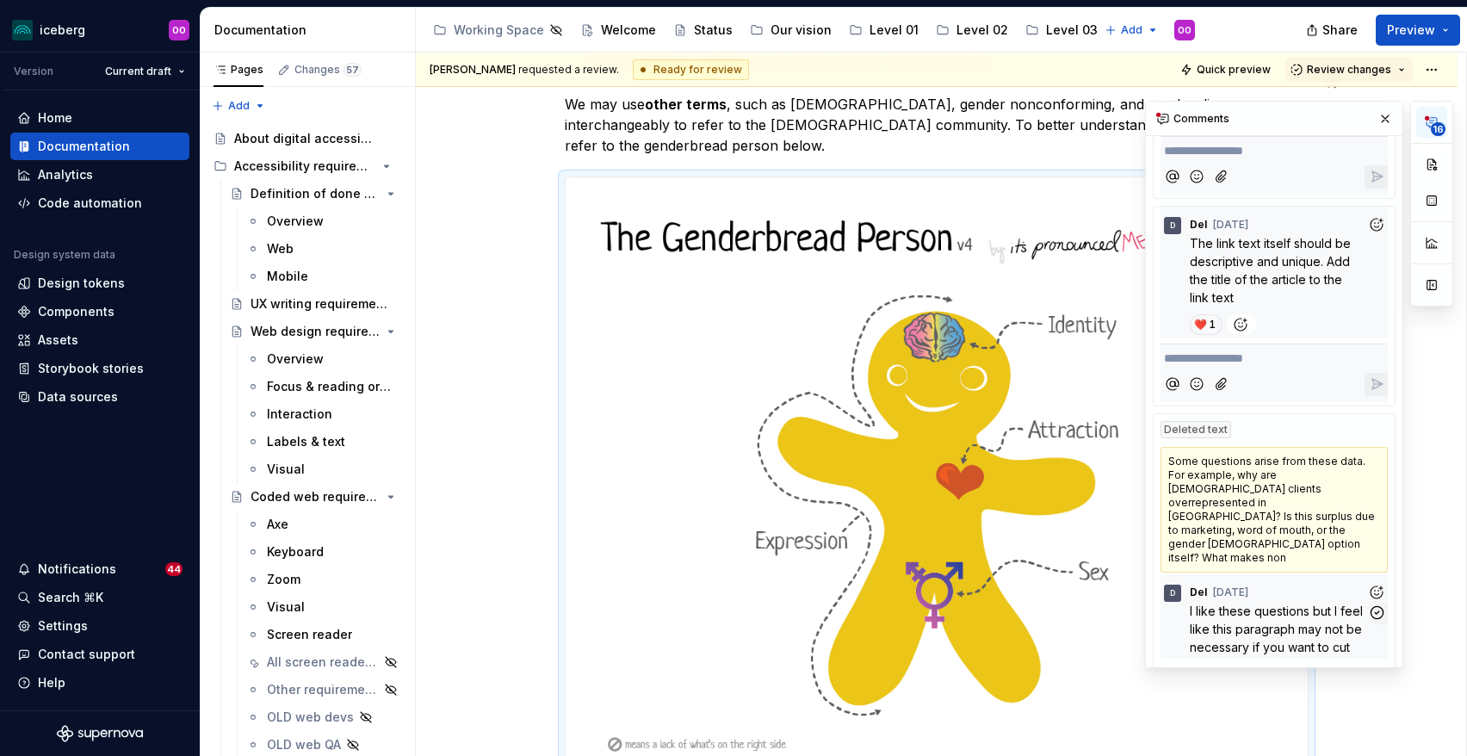
click at [1288, 604] on span "I like these questions but I feel like this paragraph may not be necessary if y…" at bounding box center [1278, 629] width 177 height 51
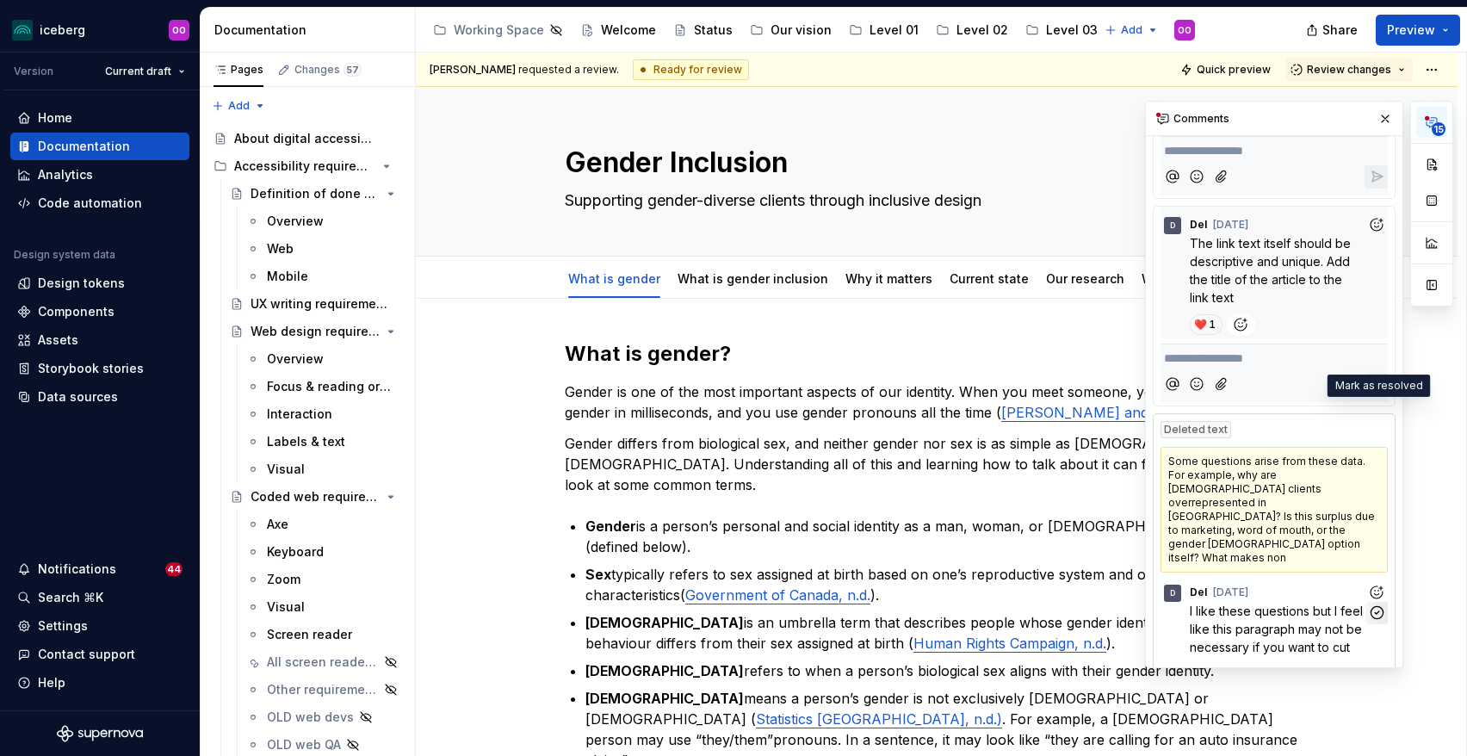
click at [1379, 604] on icon "button" at bounding box center [1377, 612] width 16 height 16
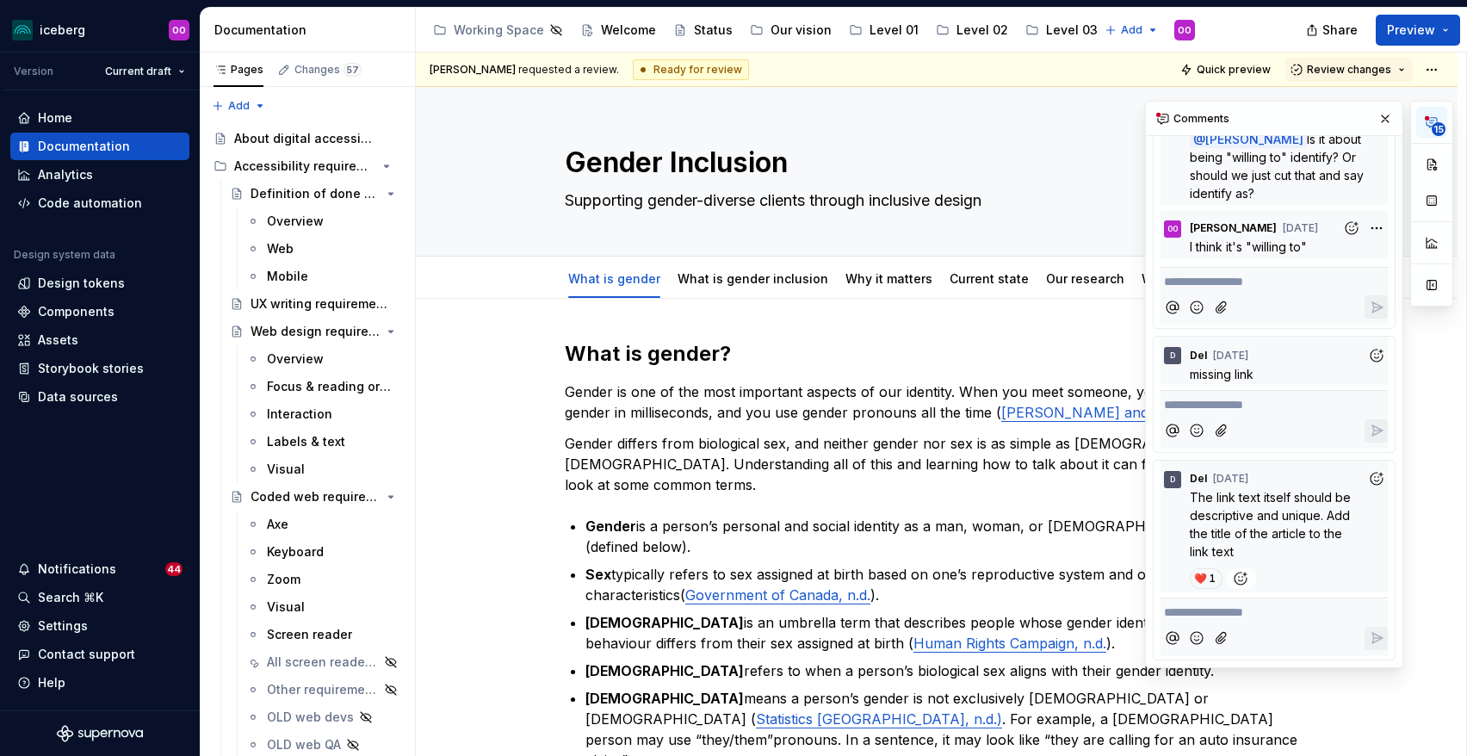
scroll to position [3982, 0]
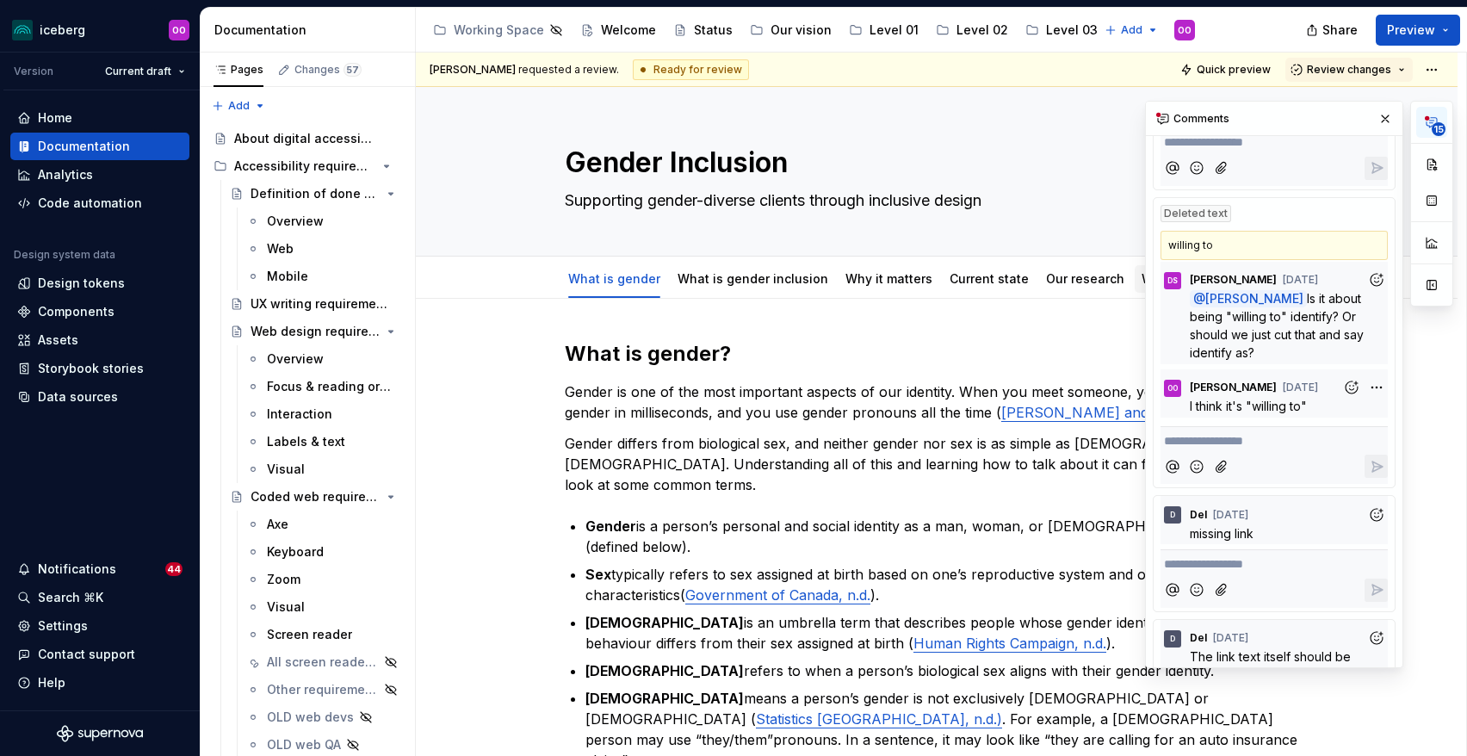
click at [1135, 283] on div "What we can do" at bounding box center [1191, 279] width 112 height 28
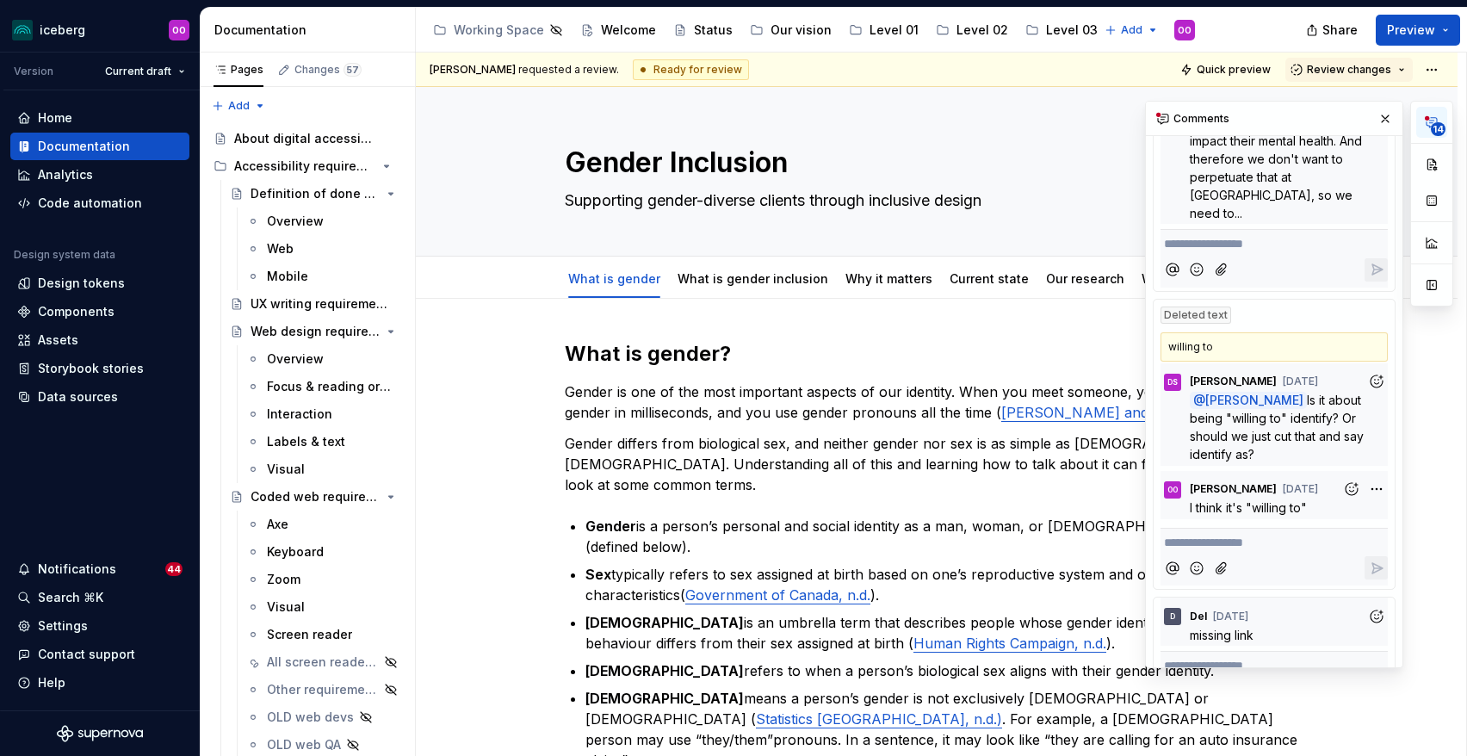
scroll to position [3865, 0]
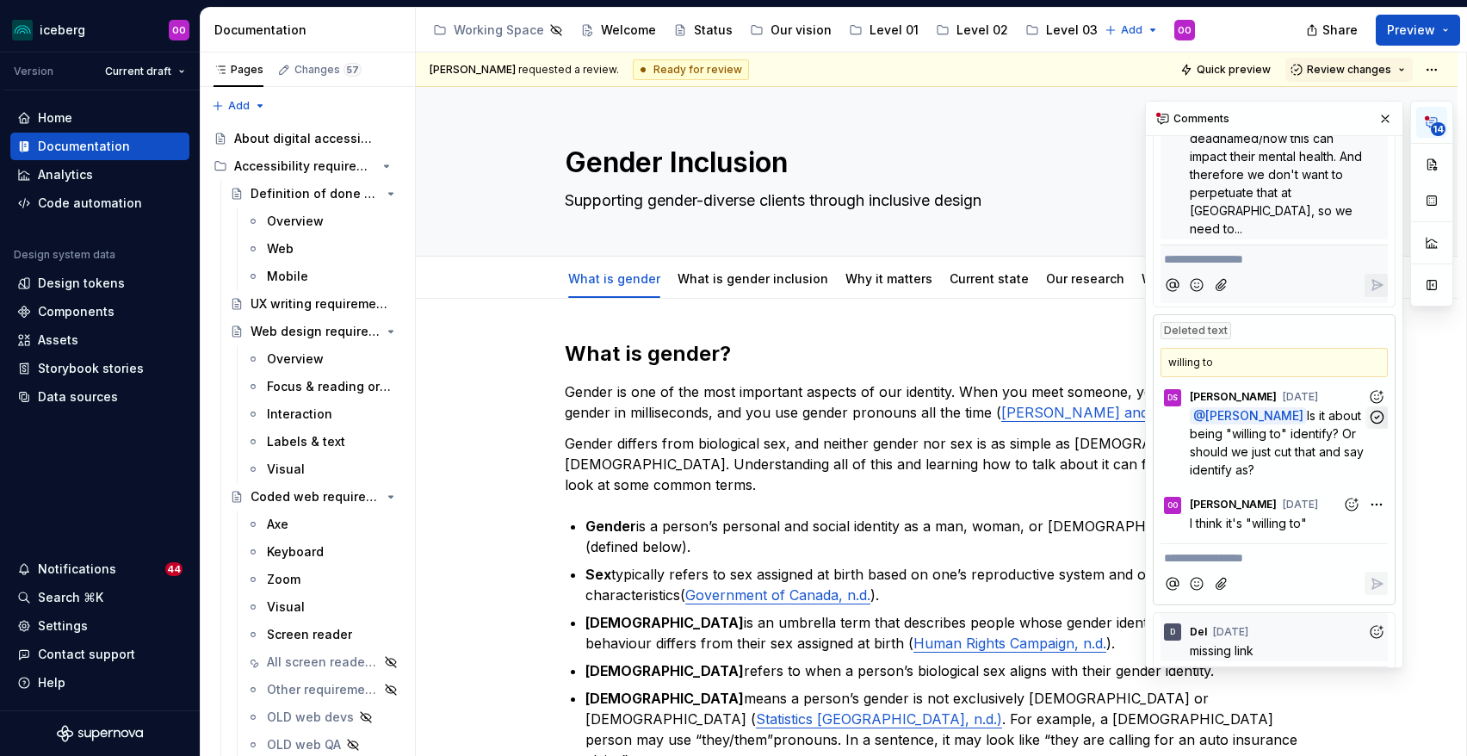
click at [1379, 409] on icon "button" at bounding box center [1377, 417] width 16 height 16
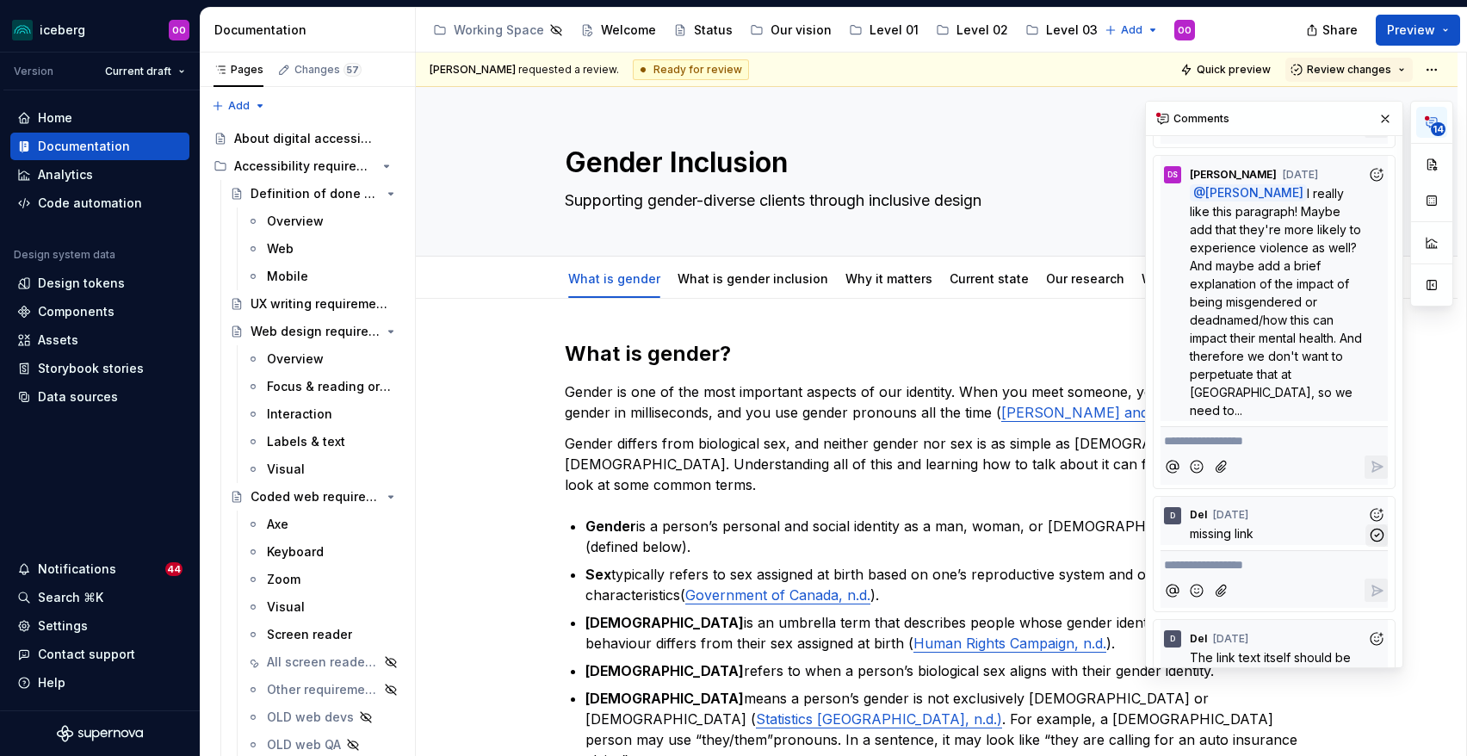
click at [1380, 527] on icon "button" at bounding box center [1377, 535] width 16 height 16
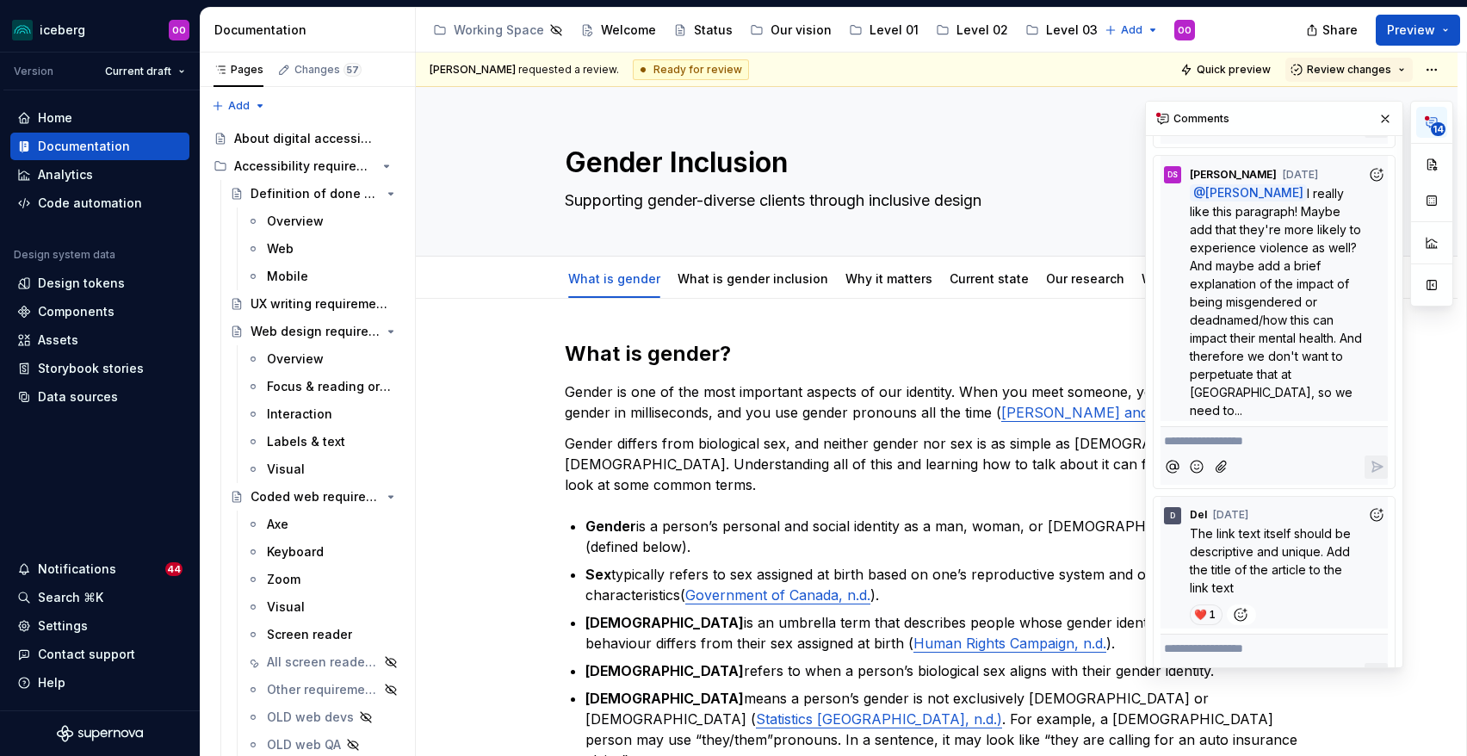
scroll to position [3560, 0]
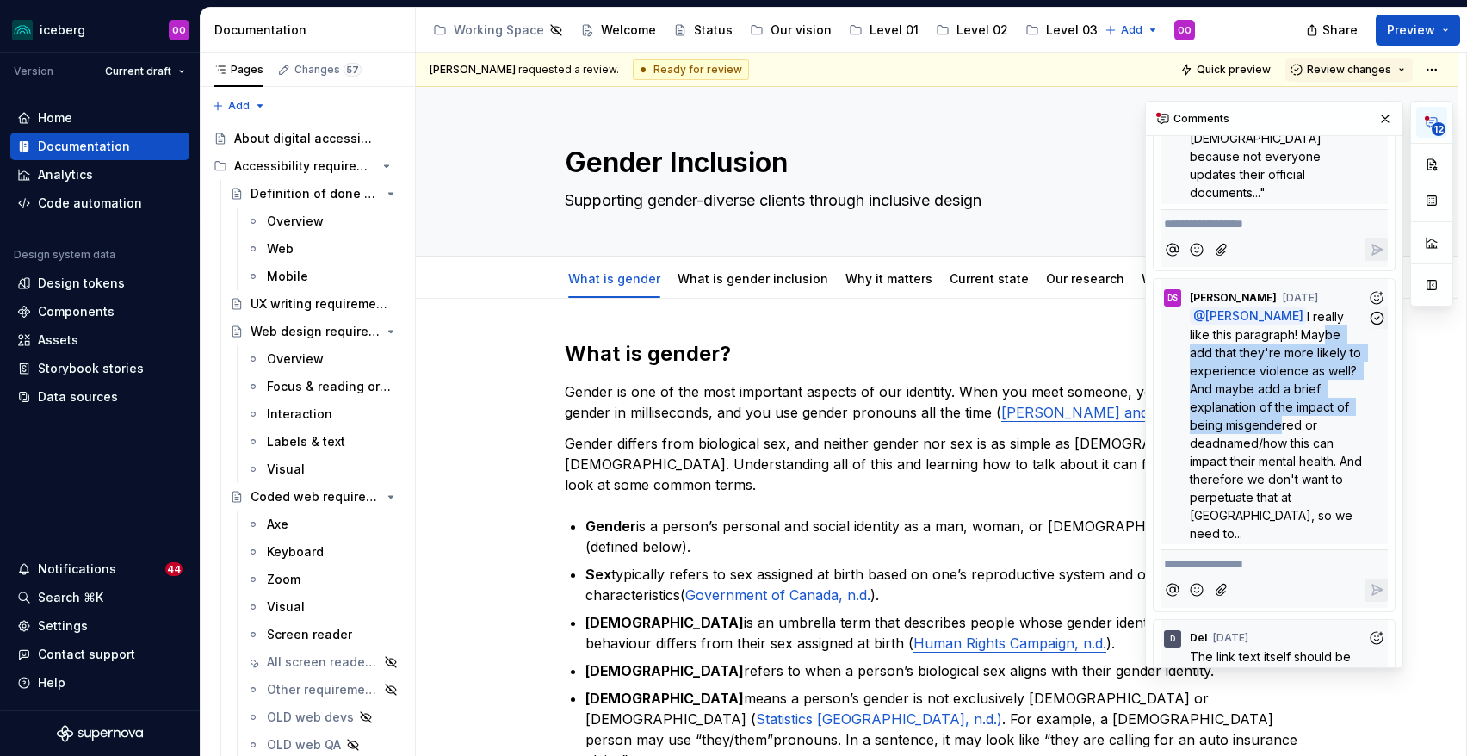
drag, startPoint x: 1274, startPoint y: 189, endPoint x: 1269, endPoint y: 288, distance: 98.3
click at [1270, 309] on span "I really like this paragraph! Maybe add that they're more likely to experience …" at bounding box center [1278, 425] width 176 height 232
click at [1224, 309] on span "I really like this paragraph! Maybe add that they're more likely to experience …" at bounding box center [1278, 425] width 176 height 232
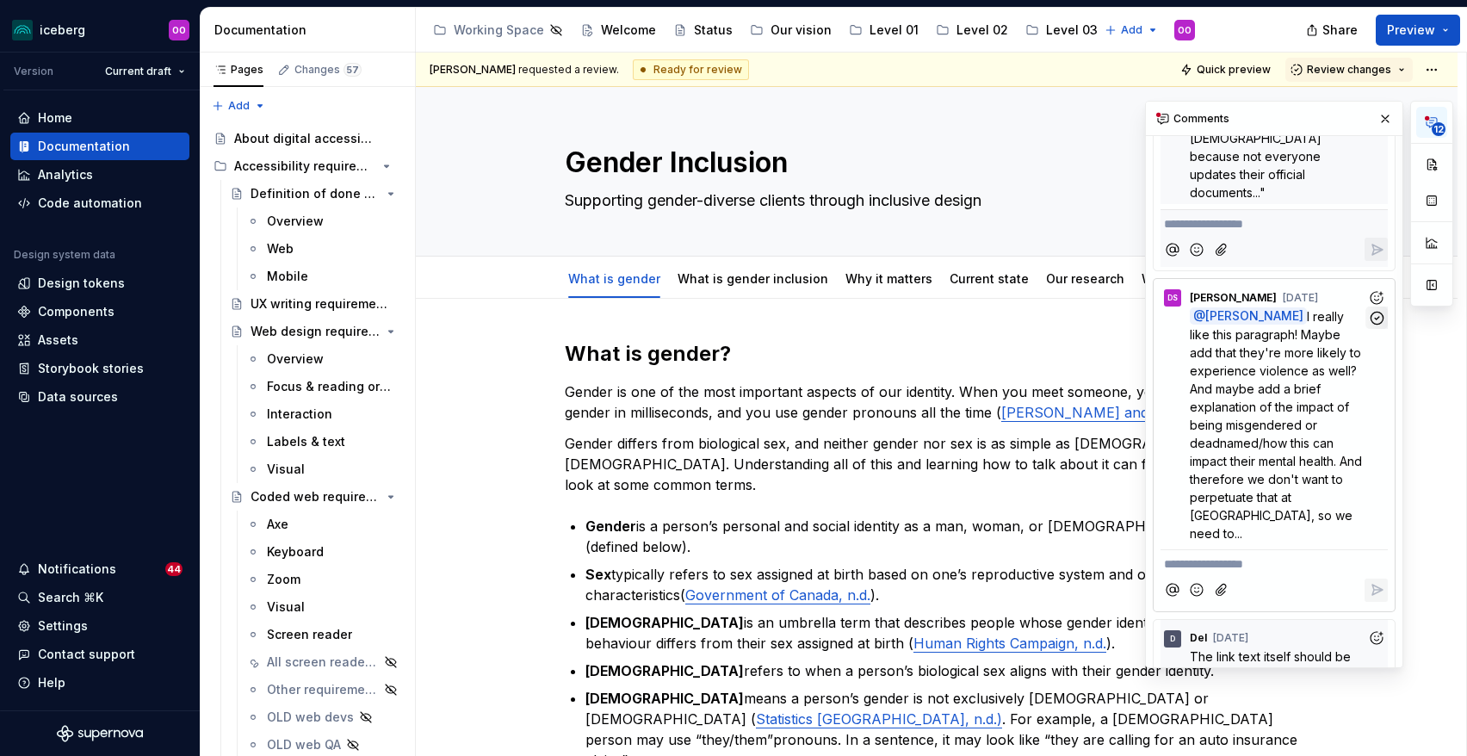
click at [1373, 310] on icon "button" at bounding box center [1377, 318] width 16 height 16
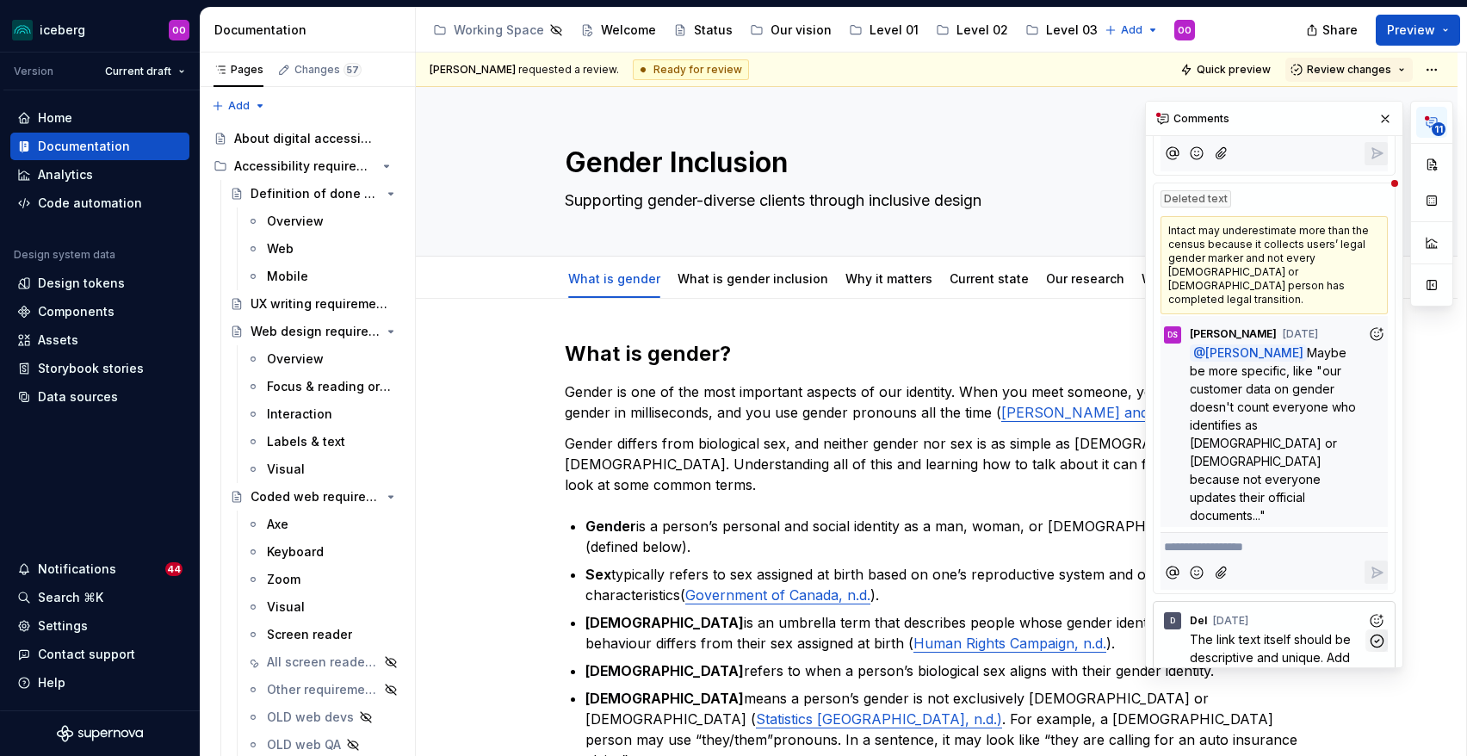
click at [1376, 635] on icon "button" at bounding box center [1377, 641] width 12 height 12
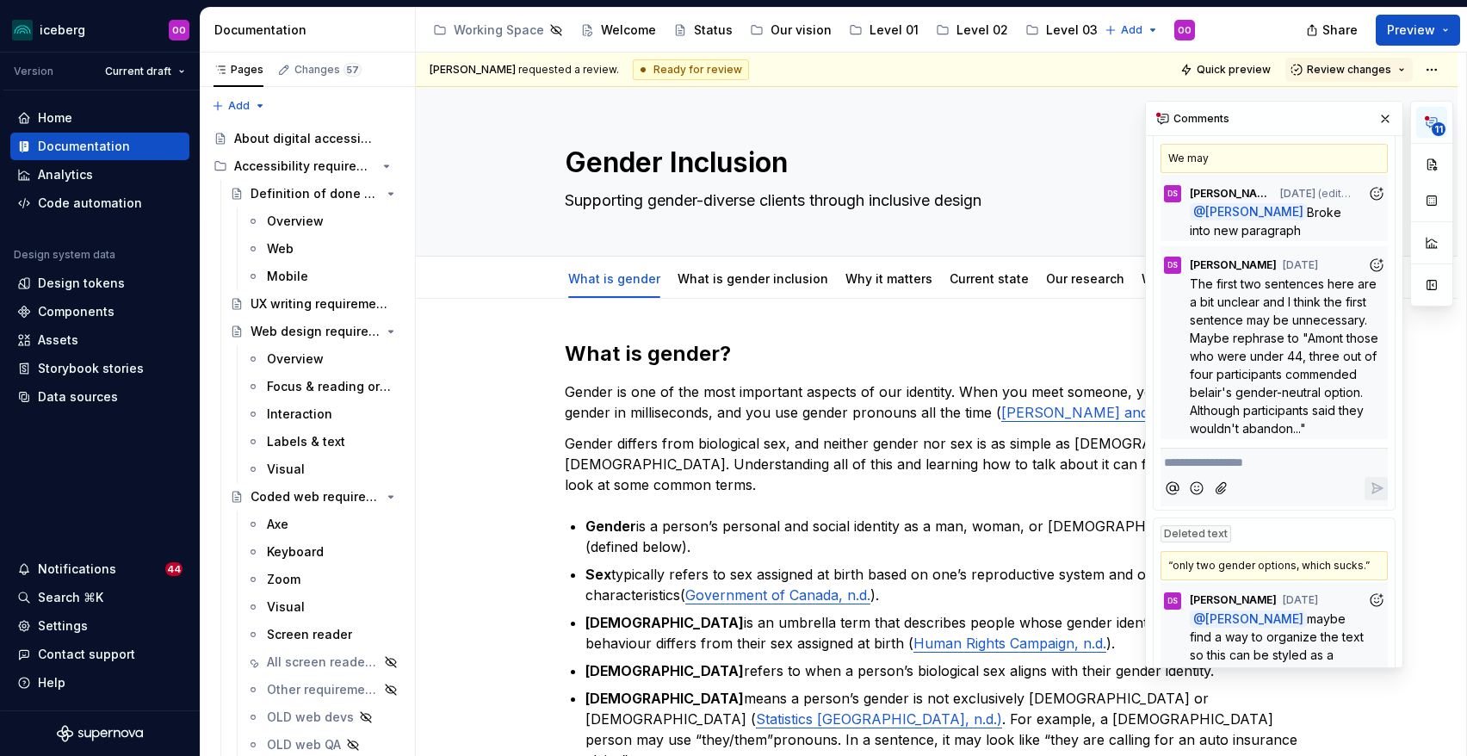
scroll to position [0, 0]
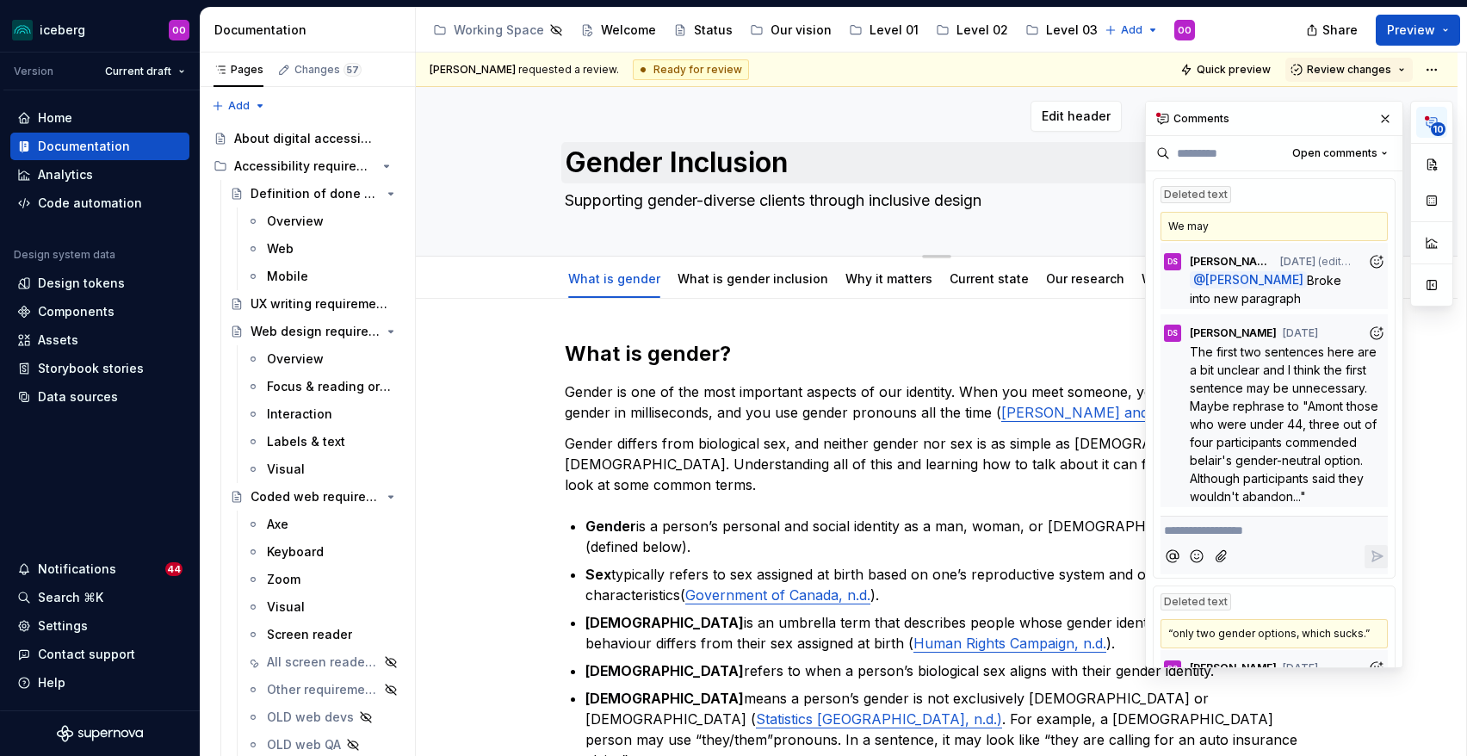
type textarea "*"
